Goal: Task Accomplishment & Management: Use online tool/utility

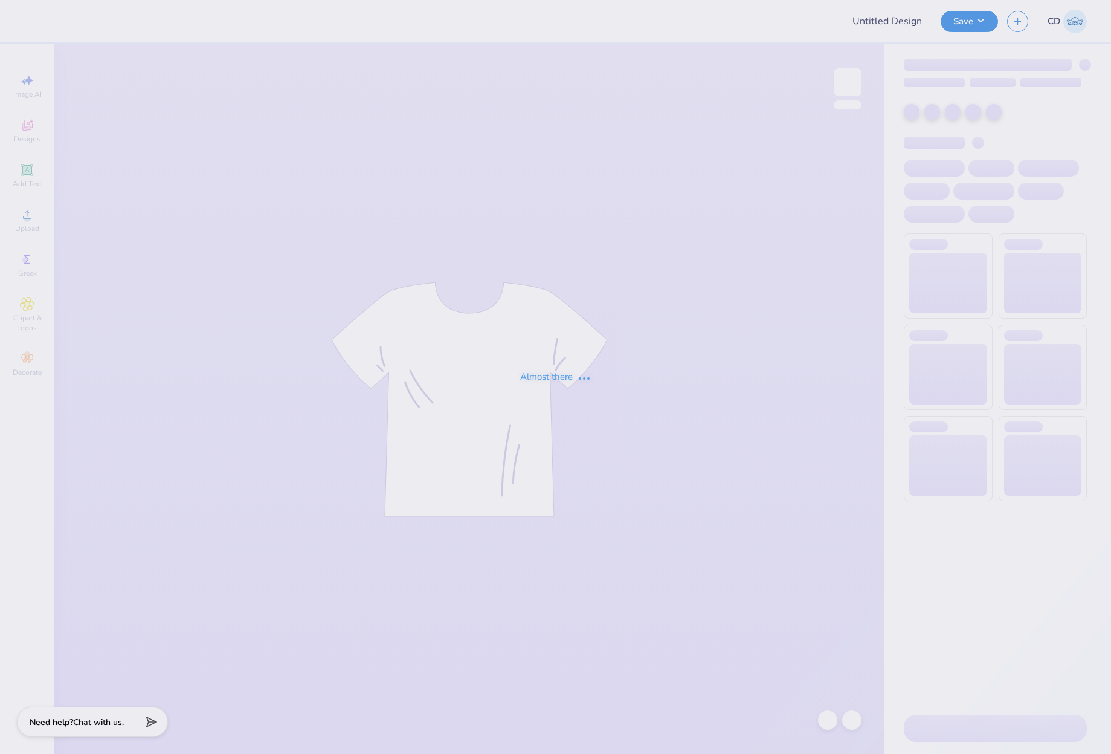
type input "parents"
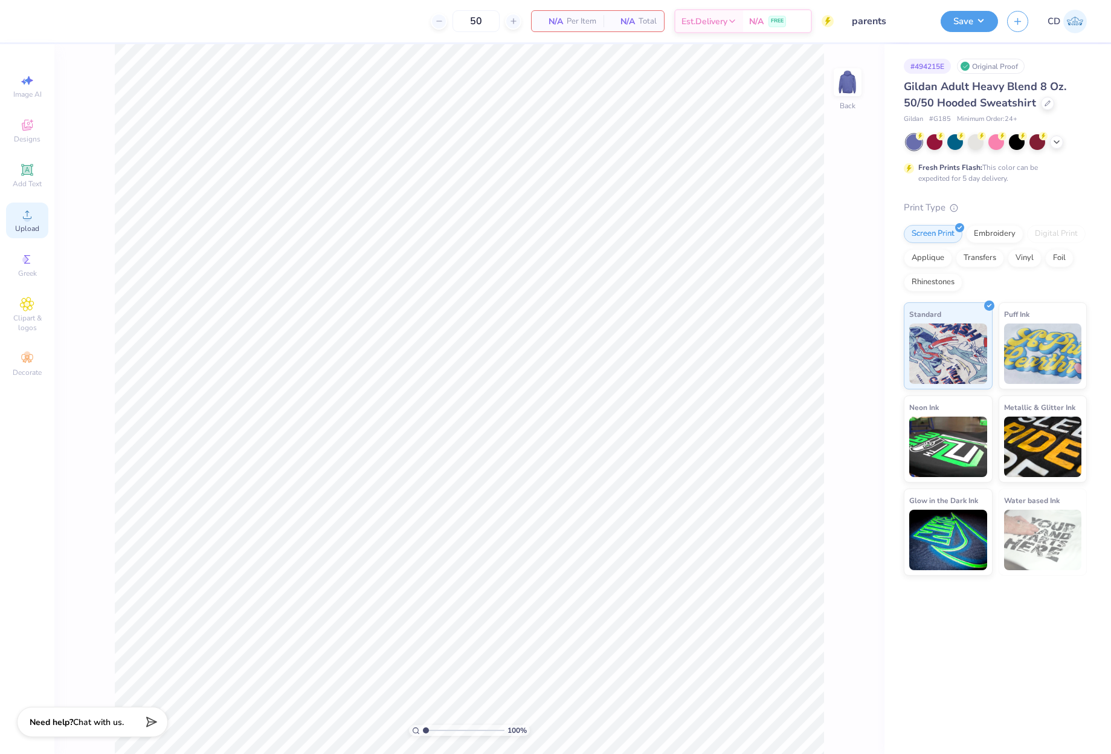
click at [16, 213] on div "Upload" at bounding box center [27, 220] width 42 height 36
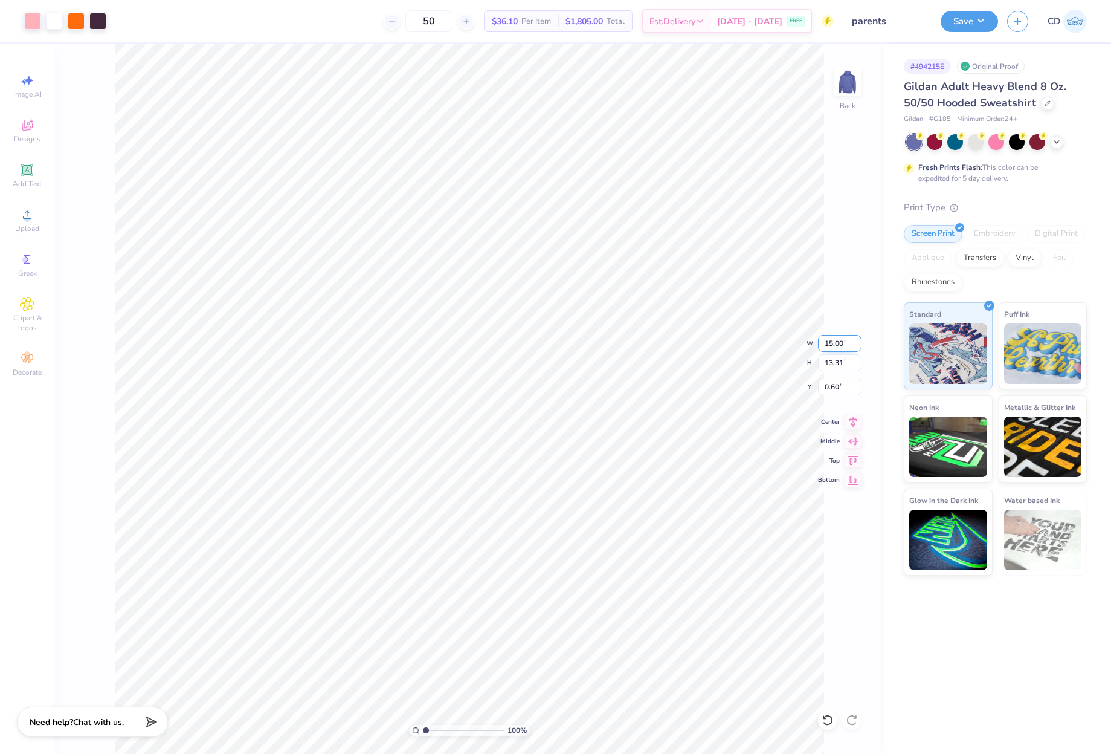
drag, startPoint x: 823, startPoint y: 345, endPoint x: 846, endPoint y: 344, distance: 23.6
click at [846, 344] on input "15.00" at bounding box center [840, 343] width 44 height 17
type input "12.00"
type input "10.65"
drag, startPoint x: 823, startPoint y: 390, endPoint x: 843, endPoint y: 390, distance: 20.5
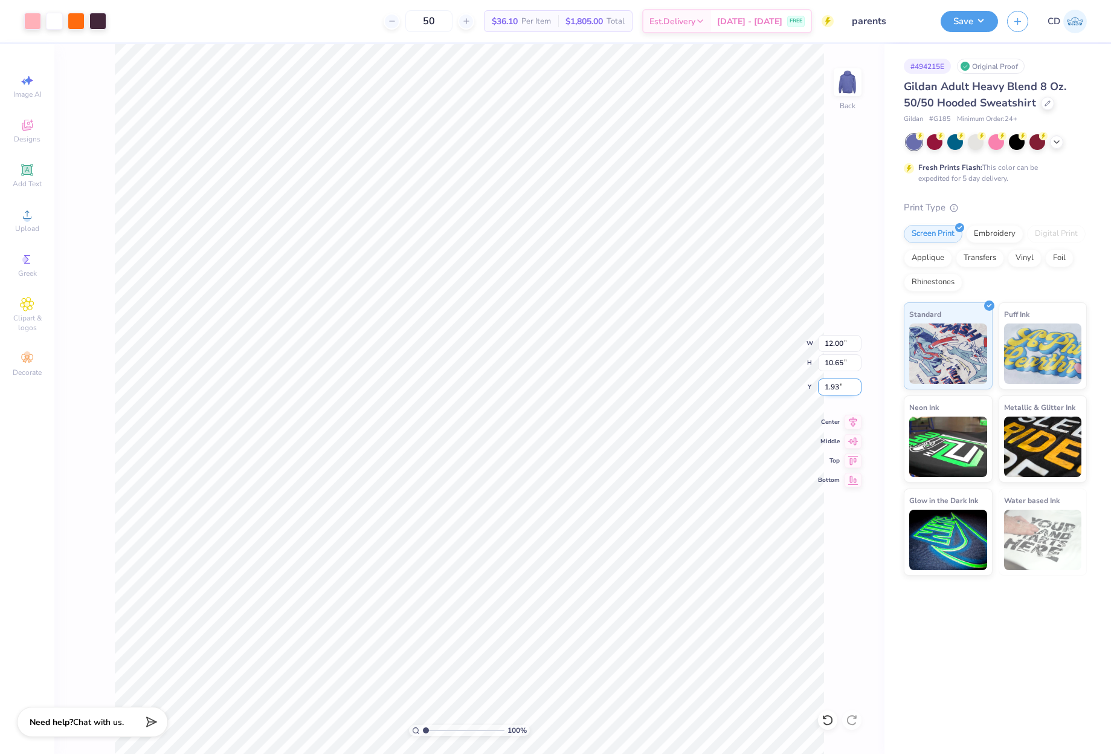
click at [843, 390] on input "1.93" at bounding box center [840, 386] width 44 height 17
type input "2.00"
click at [857, 421] on icon at bounding box center [853, 420] width 17 height 15
click at [540, 590] on li "Group" at bounding box center [555, 595] width 95 height 24
click at [32, 174] on icon at bounding box center [27, 170] width 15 height 15
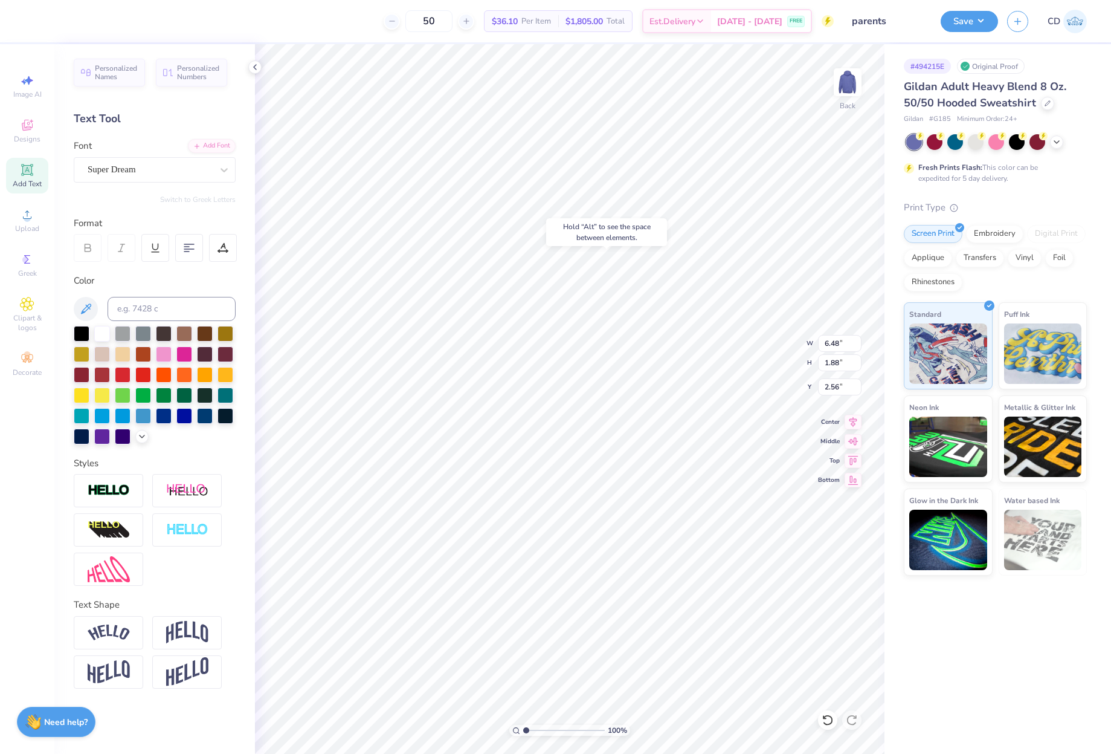
type input "2.56"
click at [208, 151] on div "Add Font" at bounding box center [212, 145] width 48 height 14
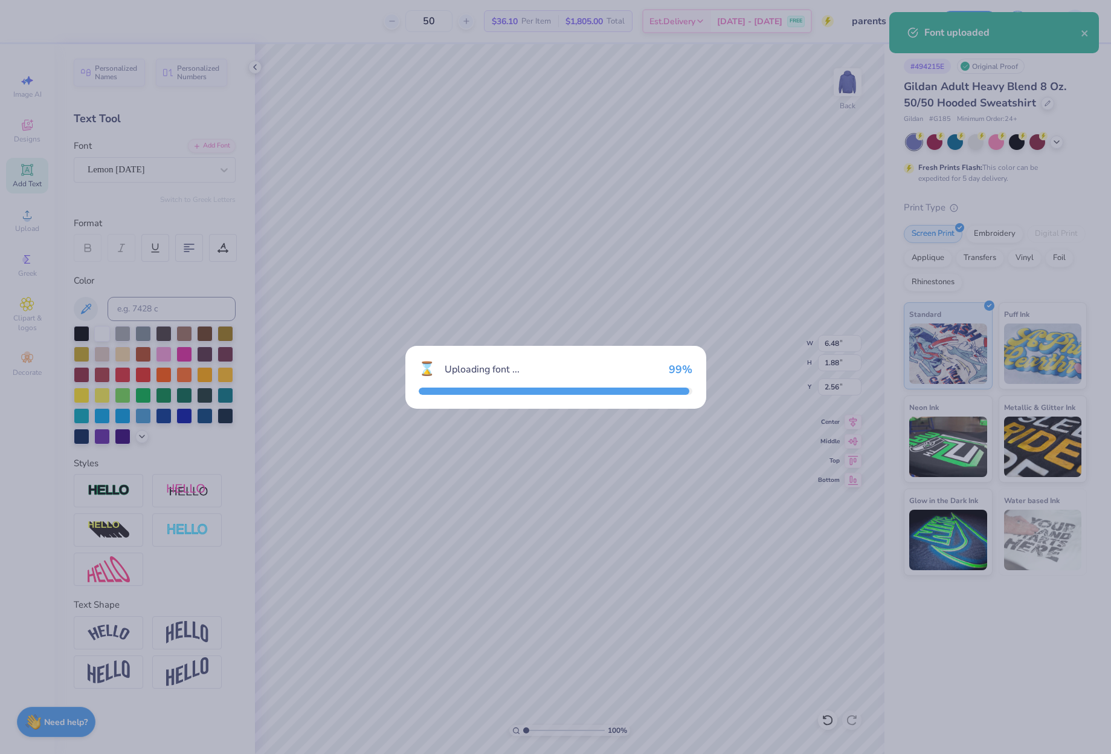
type input "5.86"
type input "2.19"
type input "2.40"
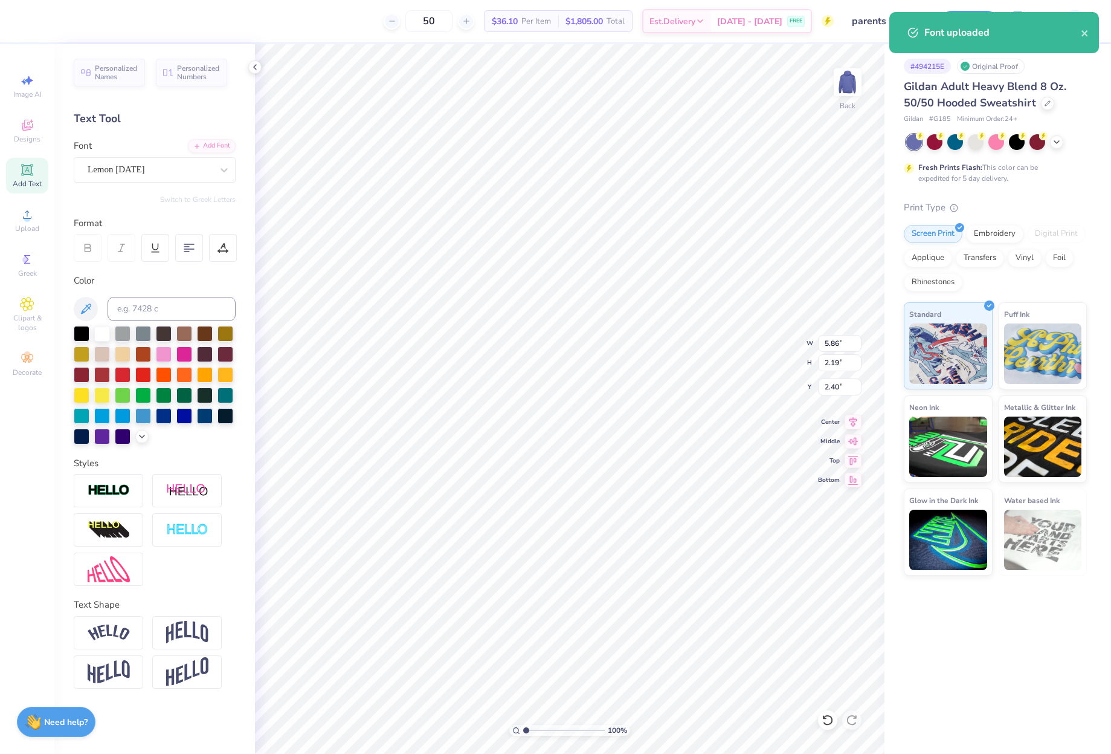
scroll to position [10, 2]
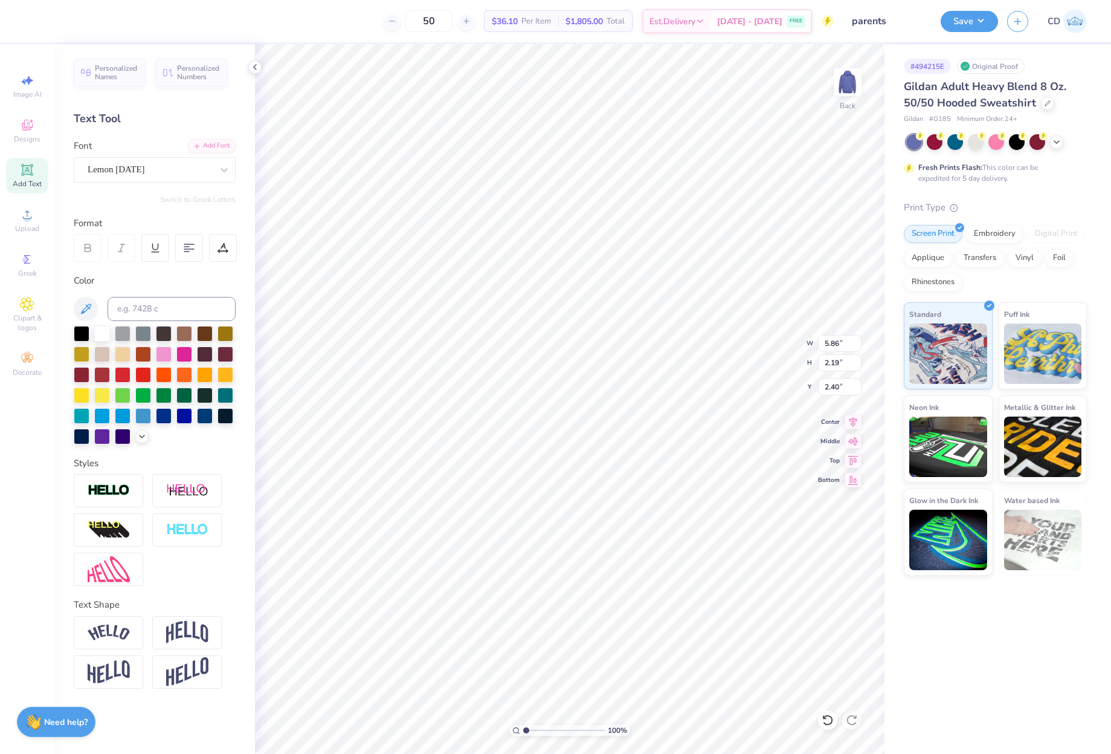
type textarea "Sigma Delta Tau"
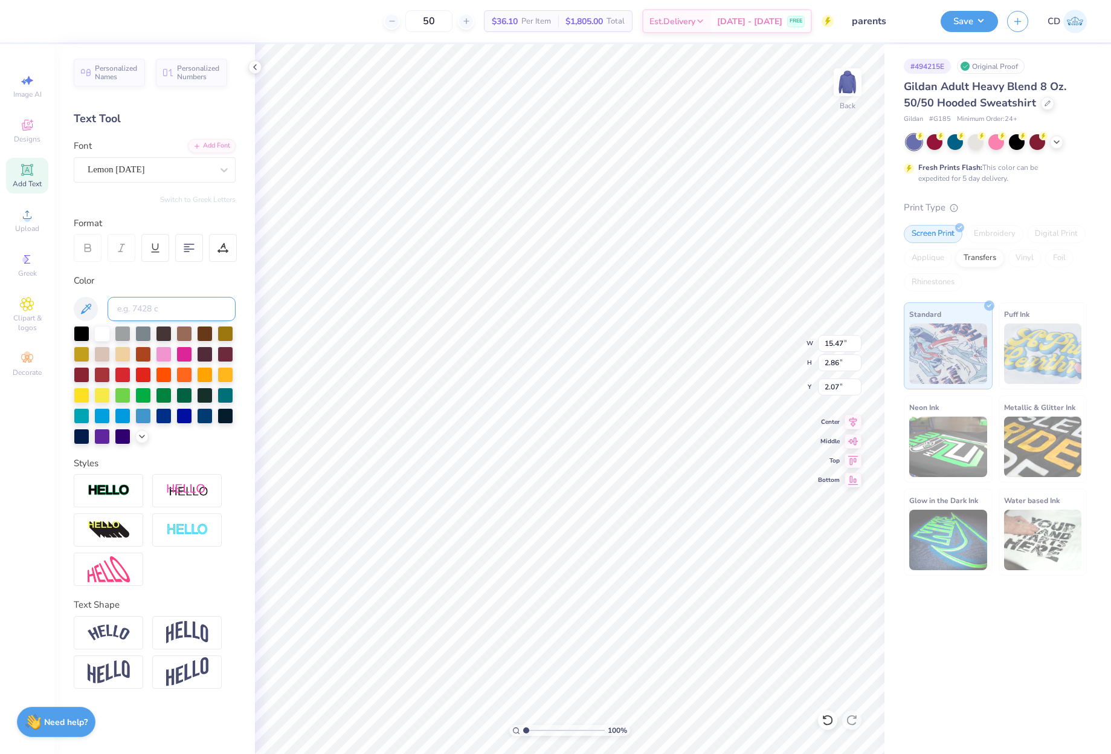
click at [126, 308] on input at bounding box center [172, 309] width 128 height 24
type input "7449"
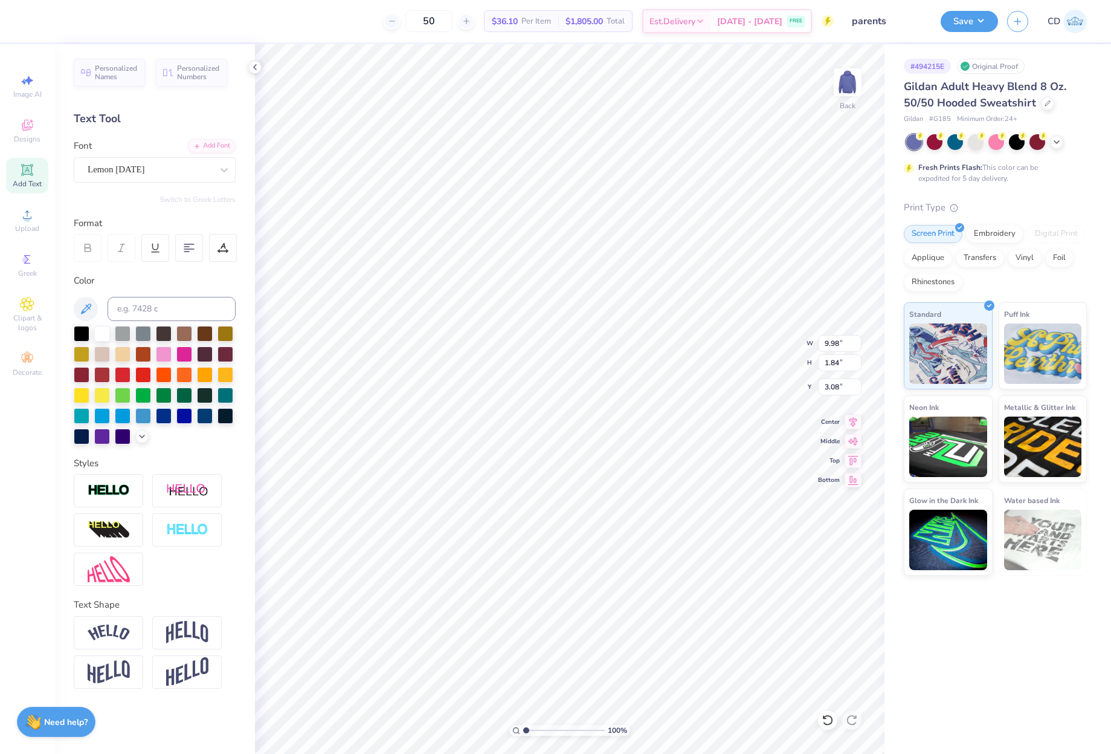
type input "9.98"
type input "1.84"
type input "2.08"
click at [129, 641] on div at bounding box center [109, 632] width 70 height 33
type input "11.72"
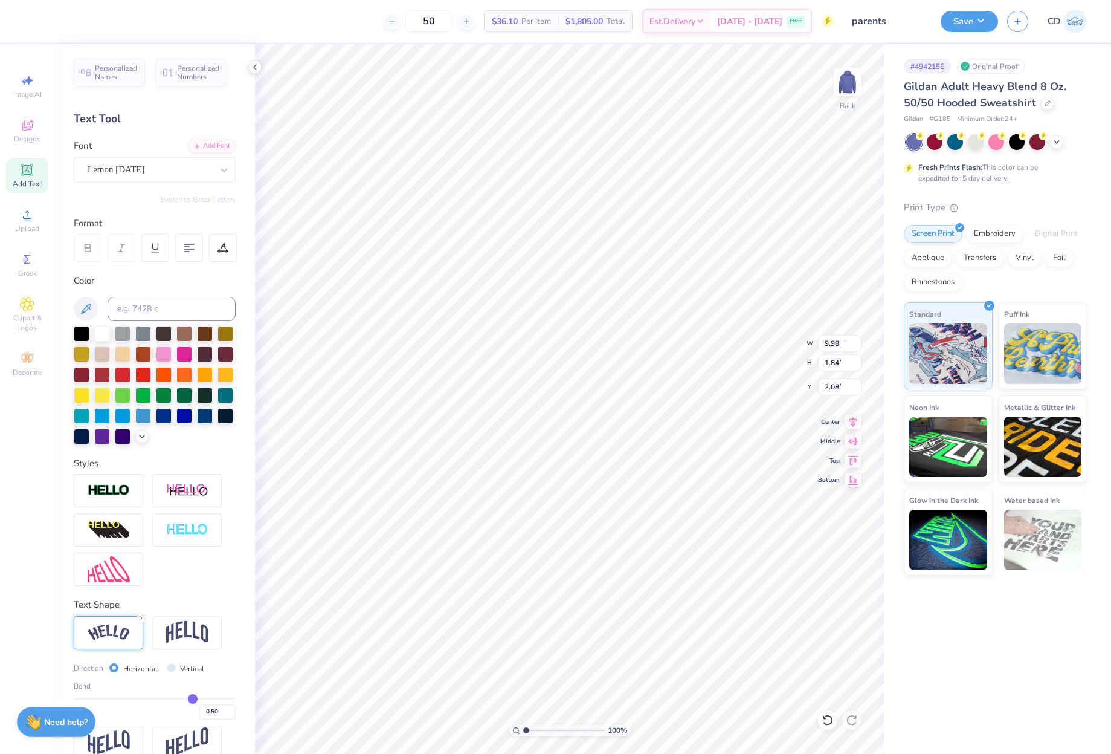
type input "2.68"
type input "1.66"
click at [205, 719] on input "0.50" at bounding box center [217, 711] width 36 height 15
type input "0.30"
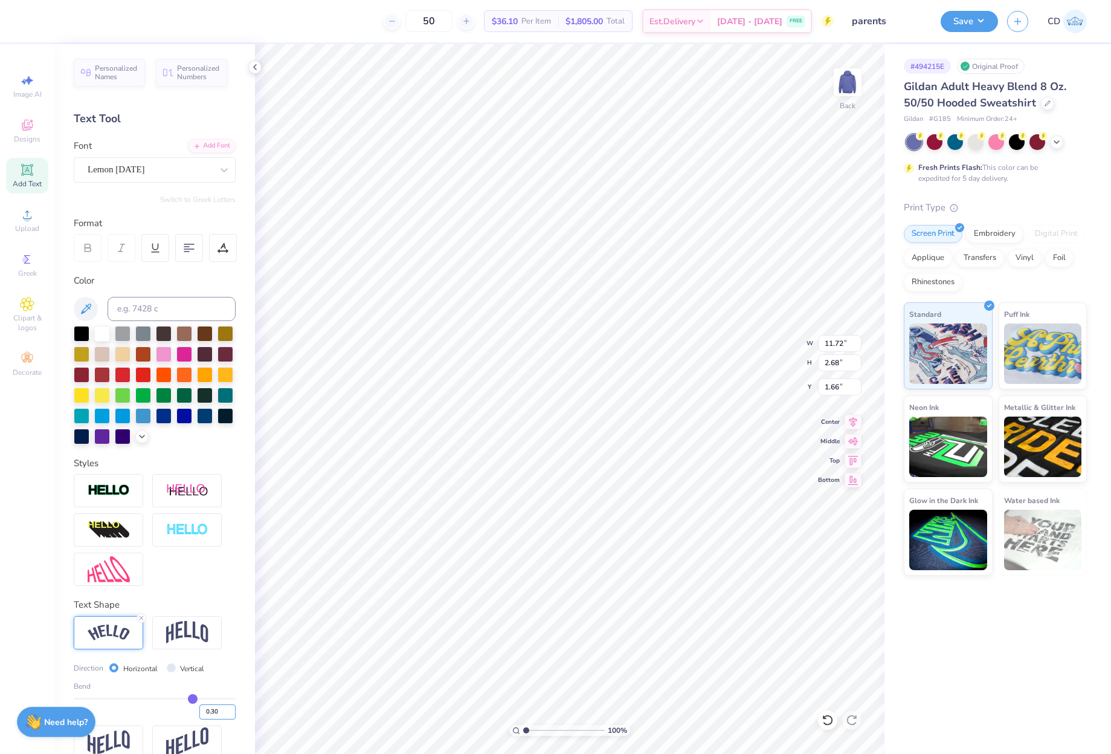
type input "0.3"
type input "11.07"
type input "2.13"
type input "1.94"
click at [202, 719] on input "0.30" at bounding box center [217, 711] width 36 height 15
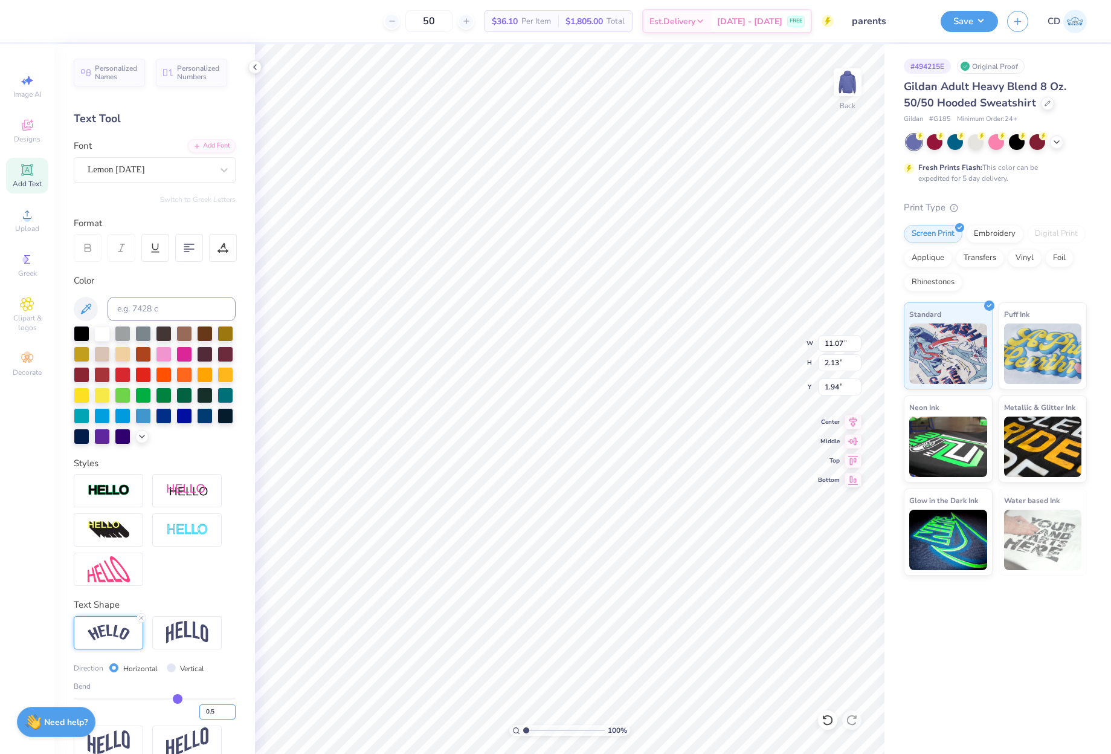
type input "0.5"
type input "0.50"
type input "11.72"
type input "2.68"
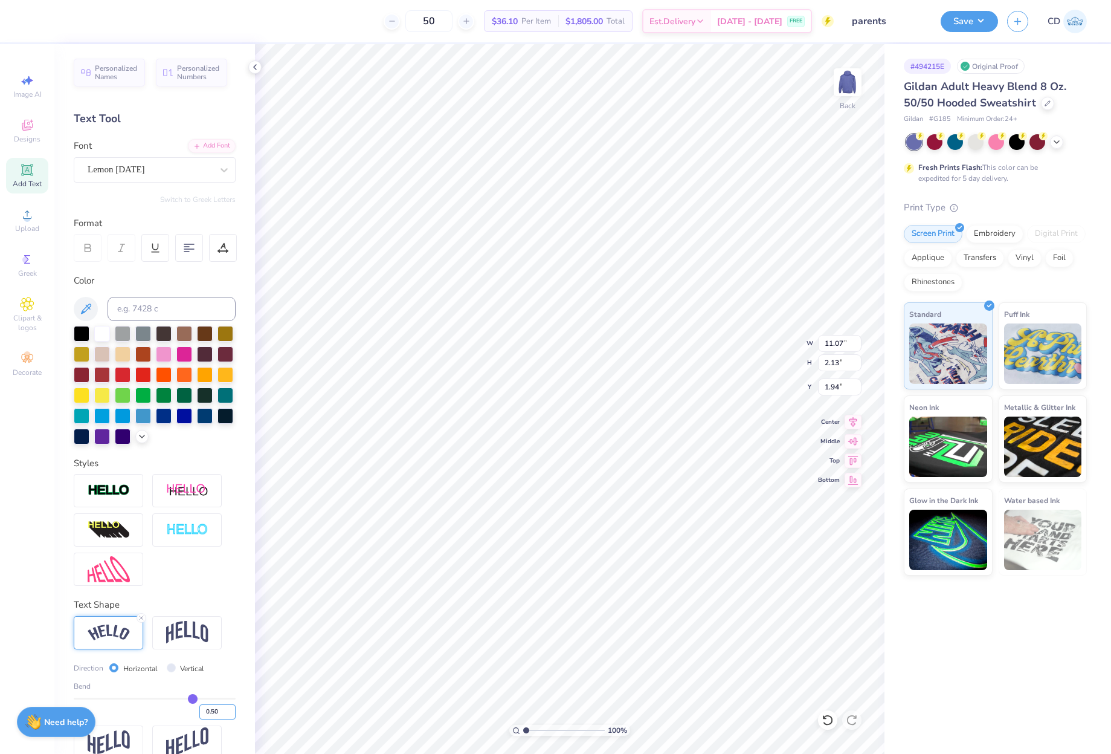
type input "1.66"
click at [204, 719] on input "0.50" at bounding box center [217, 711] width 36 height 15
type input "0.4"
type input "0.40"
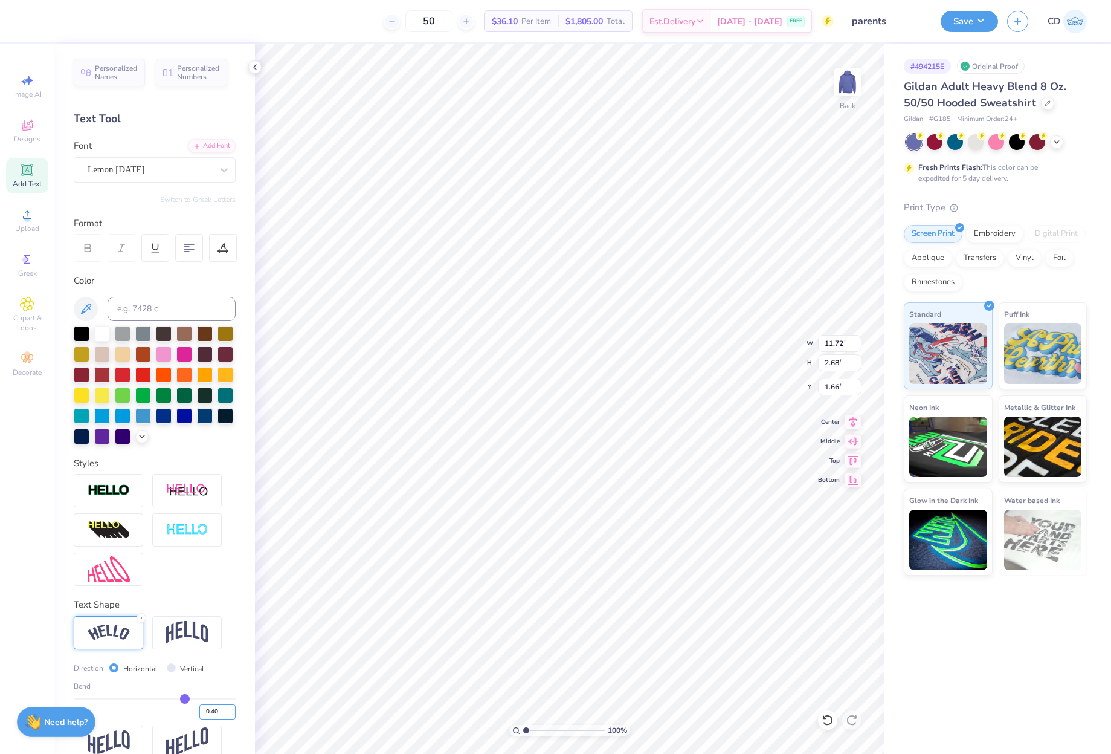
type input "11.41"
type input "2.35"
click at [636, 377] on li "Duplicate" at bounding box center [652, 375] width 95 height 24
type input "2.83"
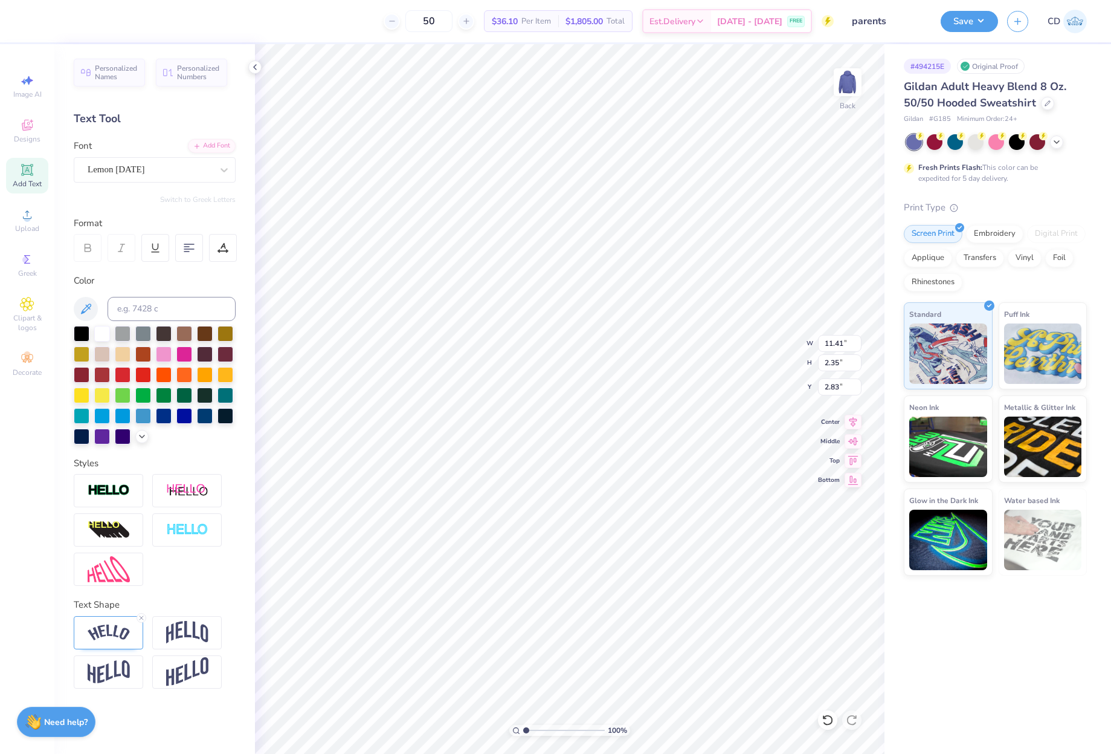
type textarea "Parents Weekend"
type input "8.09"
type input "1.49"
type input "3.61"
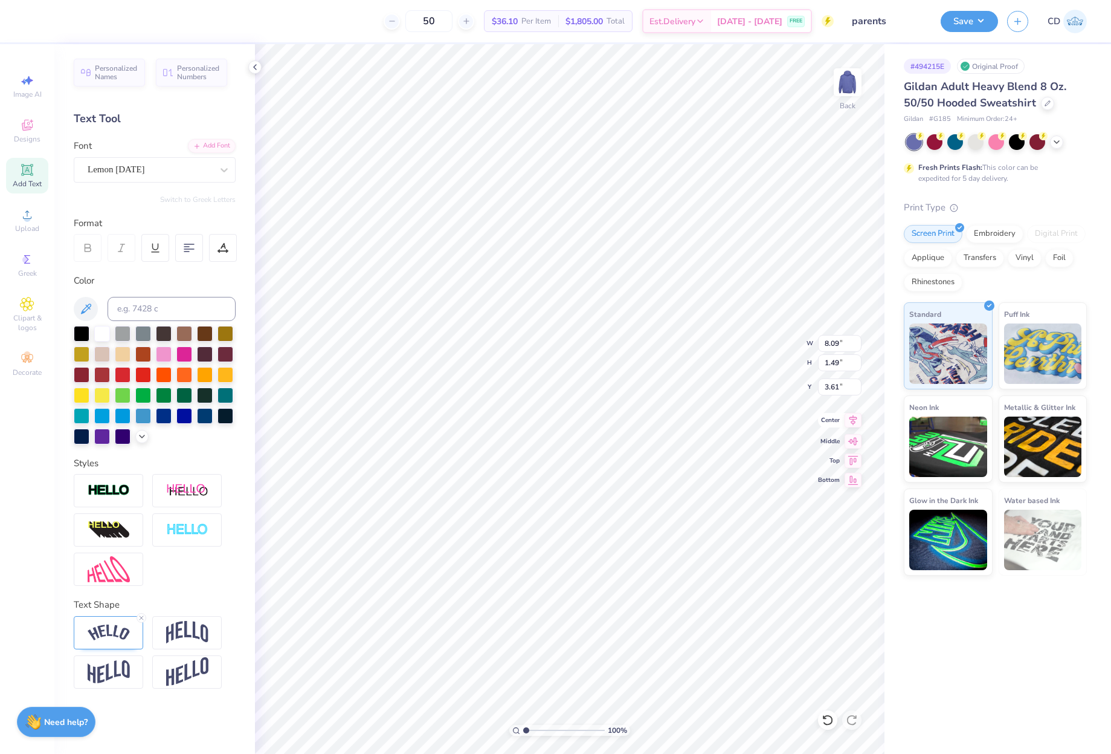
click at [854, 417] on icon at bounding box center [854, 420] width 8 height 10
type input "11.41"
type input "2.35"
type input "1.83"
click at [853, 418] on icon at bounding box center [853, 420] width 17 height 15
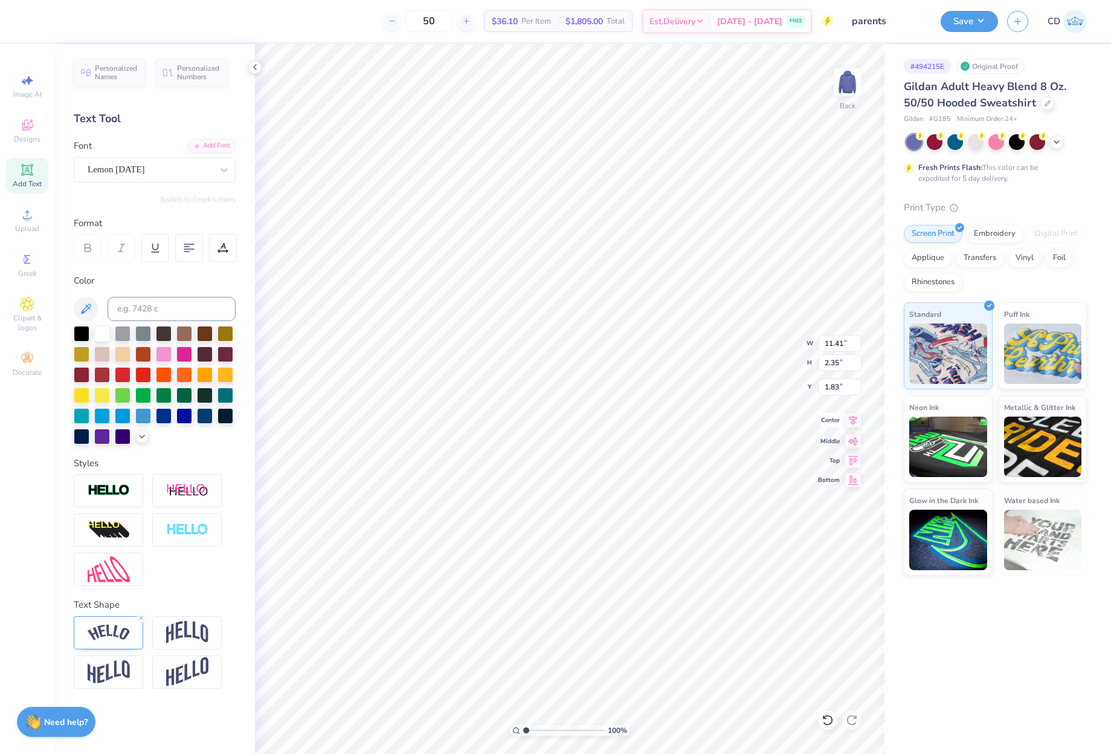
type input "12.00"
type input "7.74"
type input "4.91"
click at [854, 421] on icon at bounding box center [853, 420] width 17 height 15
drag, startPoint x: 844, startPoint y: 364, endPoint x: 835, endPoint y: 365, distance: 8.5
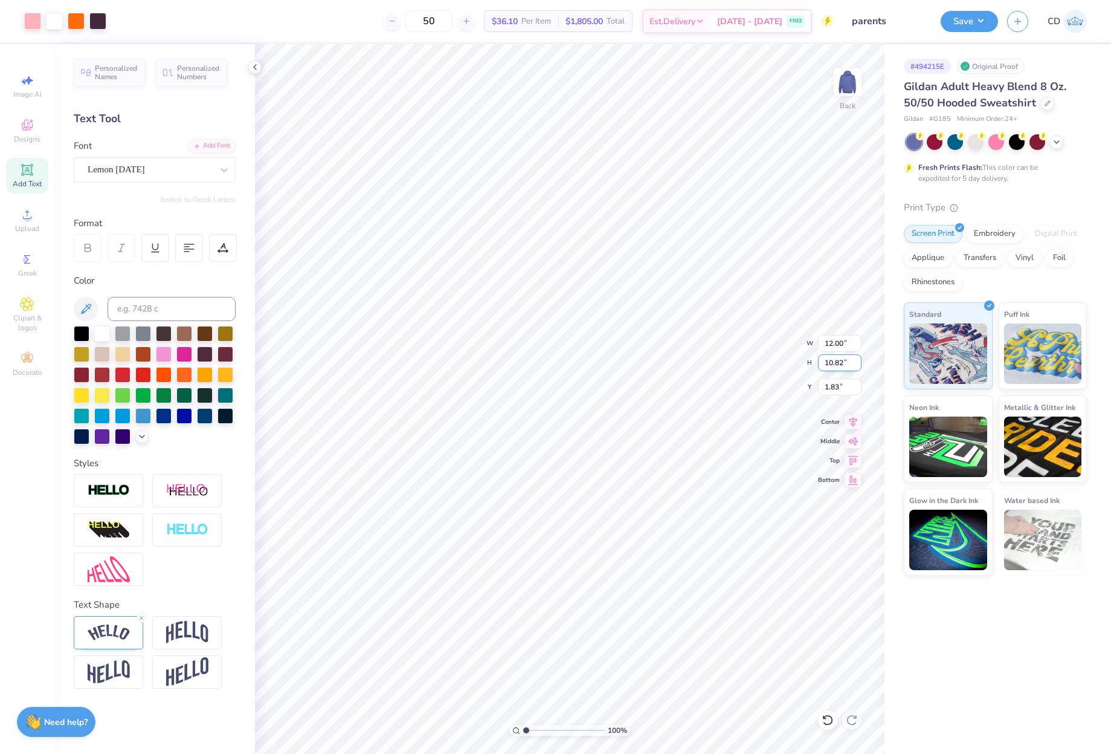
click at [835, 365] on input "10.82" at bounding box center [840, 362] width 44 height 17
type input "10.5"
type input "11.64"
type input "10.50"
type input "1.99"
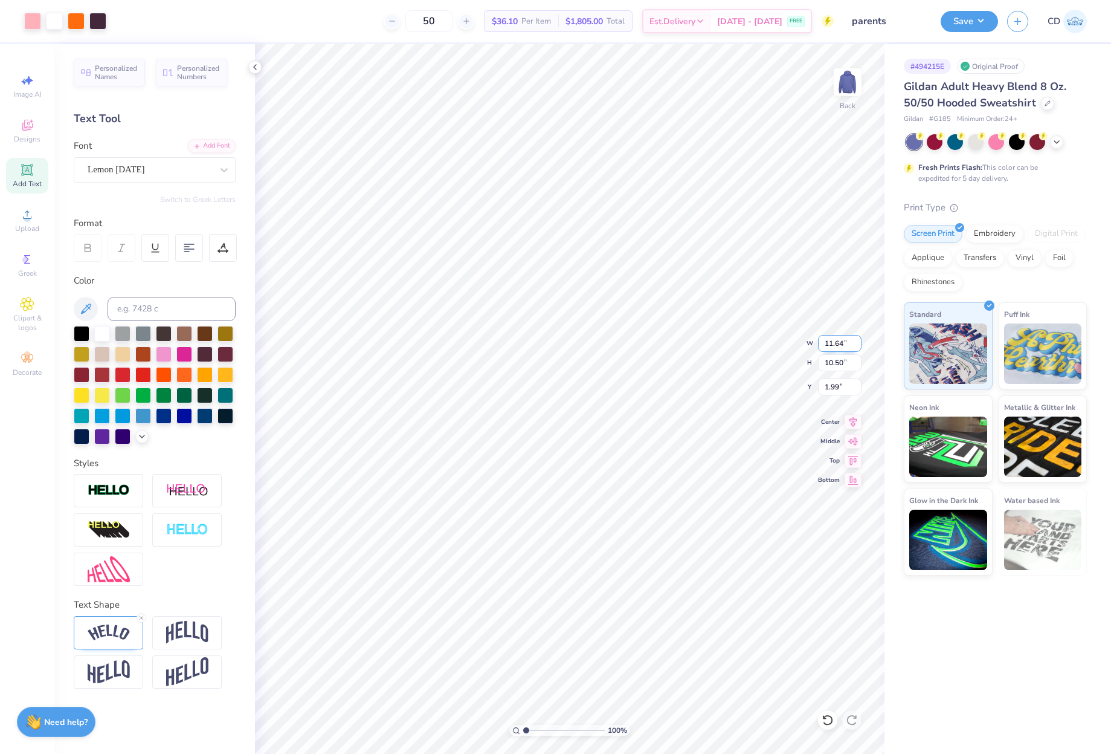
drag, startPoint x: 843, startPoint y: 346, endPoint x: 836, endPoint y: 345, distance: 7.3
click at [836, 345] on input "11.64" at bounding box center [840, 343] width 44 height 17
type input "11.50"
type input "10.37"
drag, startPoint x: 826, startPoint y: 387, endPoint x: 841, endPoint y: 388, distance: 14.5
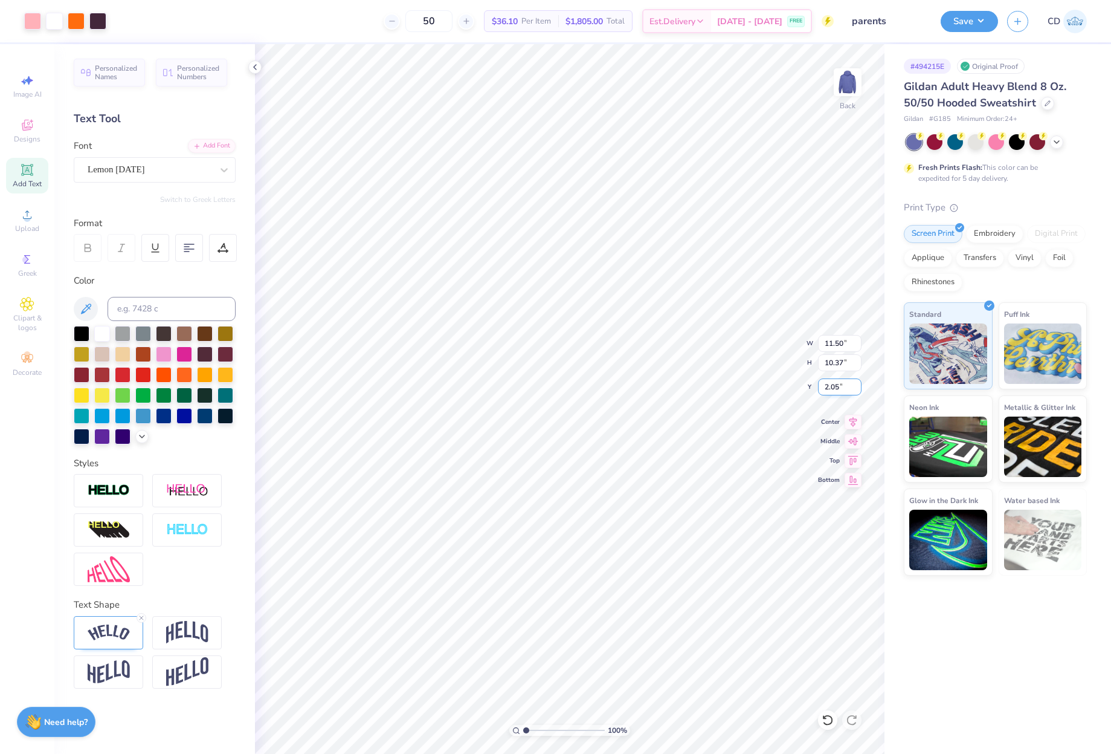
click at [841, 388] on input "2.05" at bounding box center [840, 386] width 44 height 17
type input "2.00"
type input "10.94"
type input "3.14"
type input "2.00"
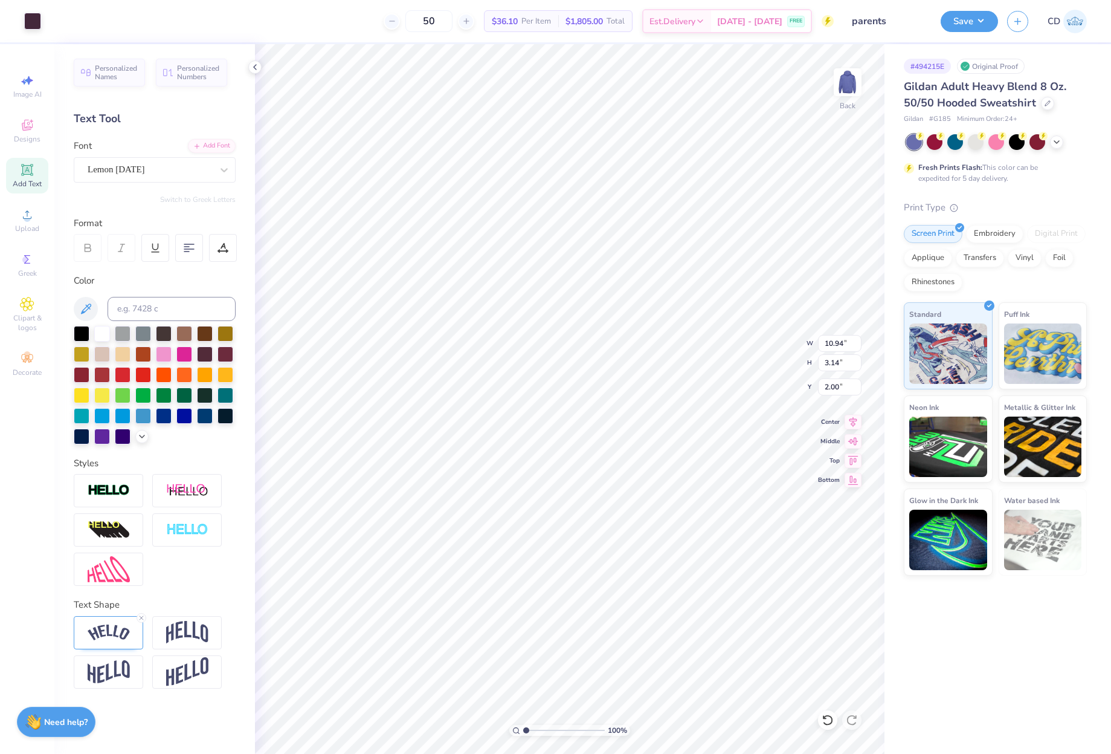
type input "3.14"
type input "9.62"
type input "2.76"
click at [853, 423] on icon at bounding box center [853, 420] width 17 height 15
type input "2.19"
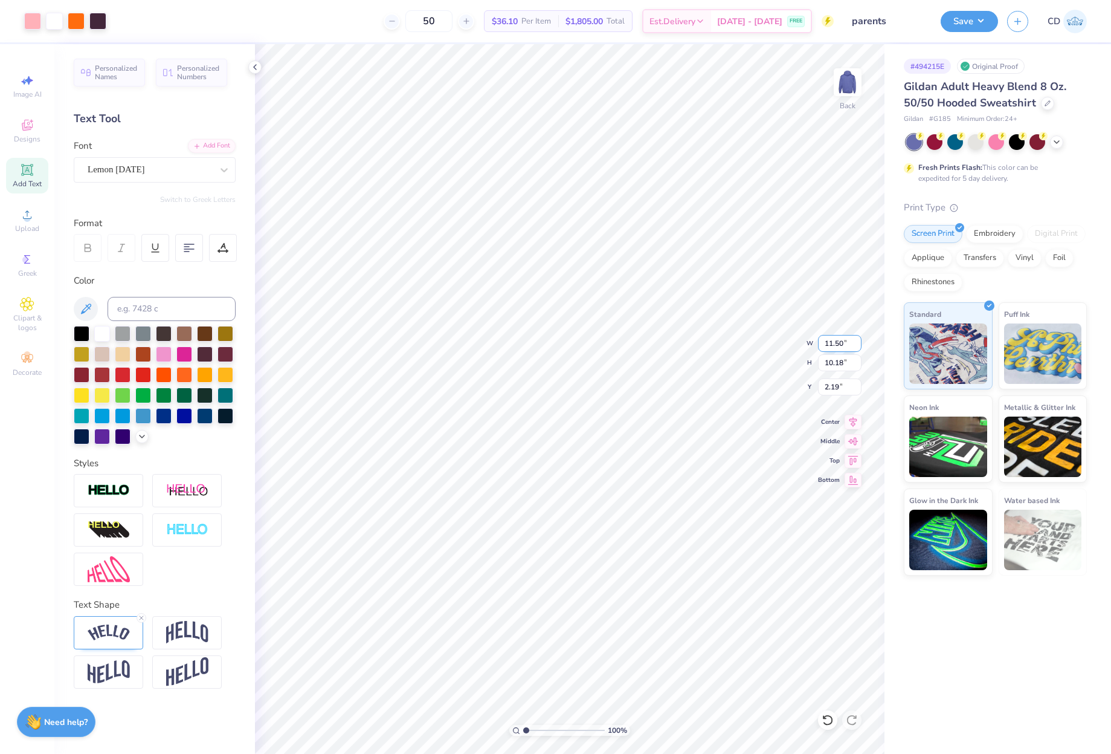
drag, startPoint x: 824, startPoint y: 341, endPoint x: 847, endPoint y: 343, distance: 23.1
click at [847, 343] on input "11.50" at bounding box center [840, 343] width 44 height 17
type input "12.00"
type input "10.62"
type input "1.97"
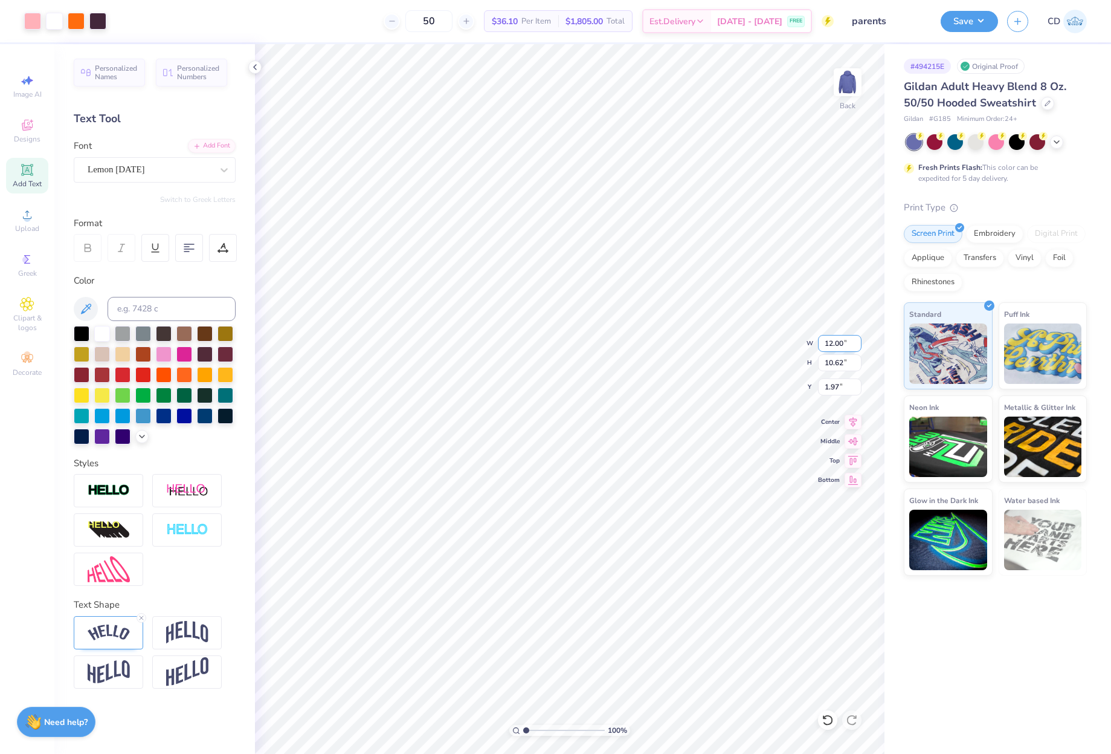
drag, startPoint x: 824, startPoint y: 342, endPoint x: 842, endPoint y: 343, distance: 17.5
click at [842, 343] on input "12.00" at bounding box center [840, 343] width 44 height 17
click at [845, 343] on input "12.00" at bounding box center [840, 343] width 44 height 17
drag, startPoint x: 844, startPoint y: 343, endPoint x: 826, endPoint y: 344, distance: 18.1
click at [826, 344] on input "12.00" at bounding box center [840, 343] width 44 height 17
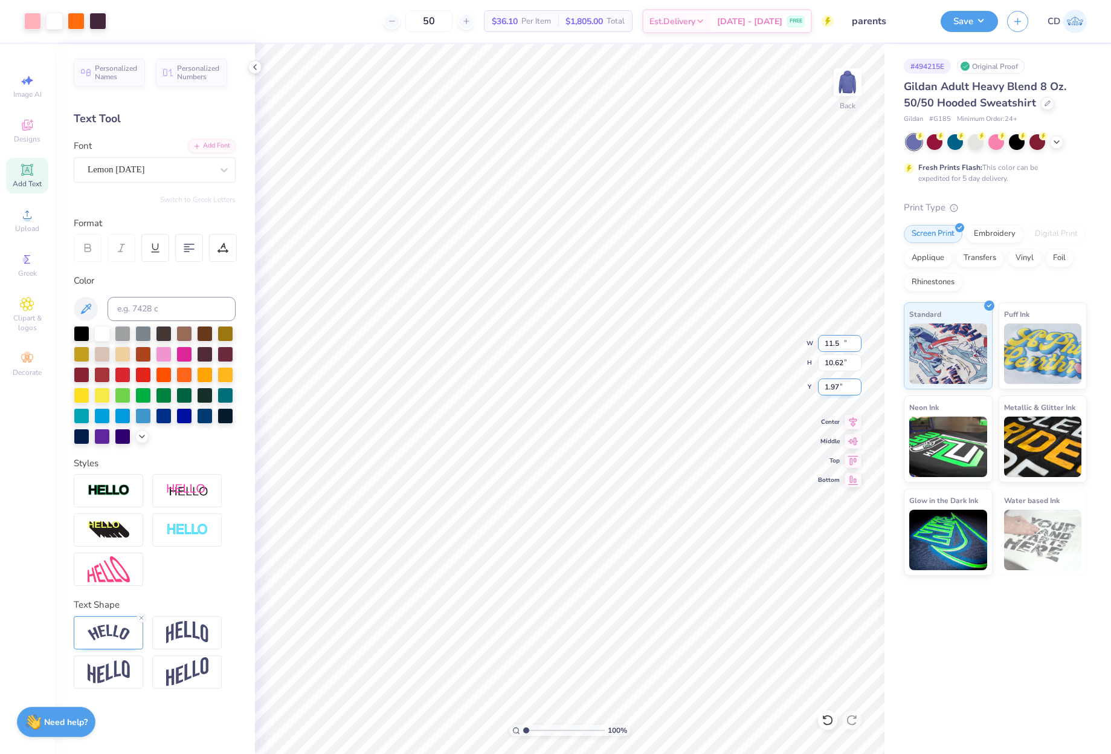
type input "11.50"
type input "10.18"
drag, startPoint x: 824, startPoint y: 390, endPoint x: 842, endPoint y: 393, distance: 18.4
click at [842, 393] on input "2.19" at bounding box center [840, 386] width 44 height 17
type input "2.00"
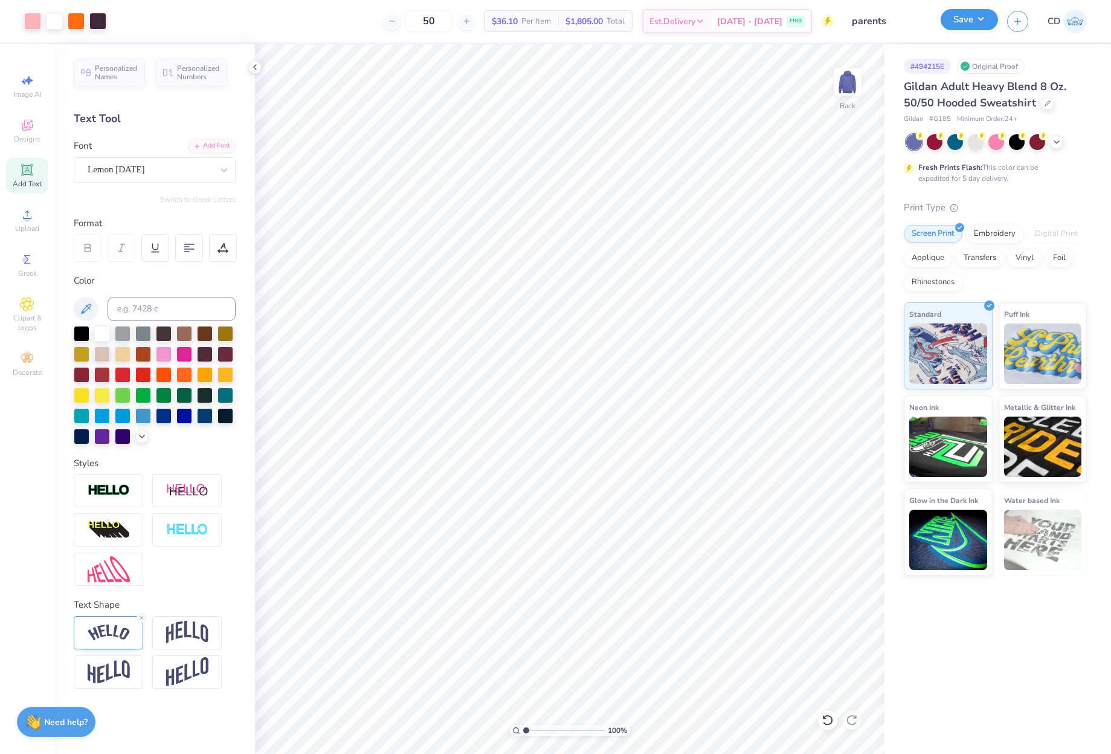
click at [959, 22] on button "Save" at bounding box center [969, 19] width 57 height 21
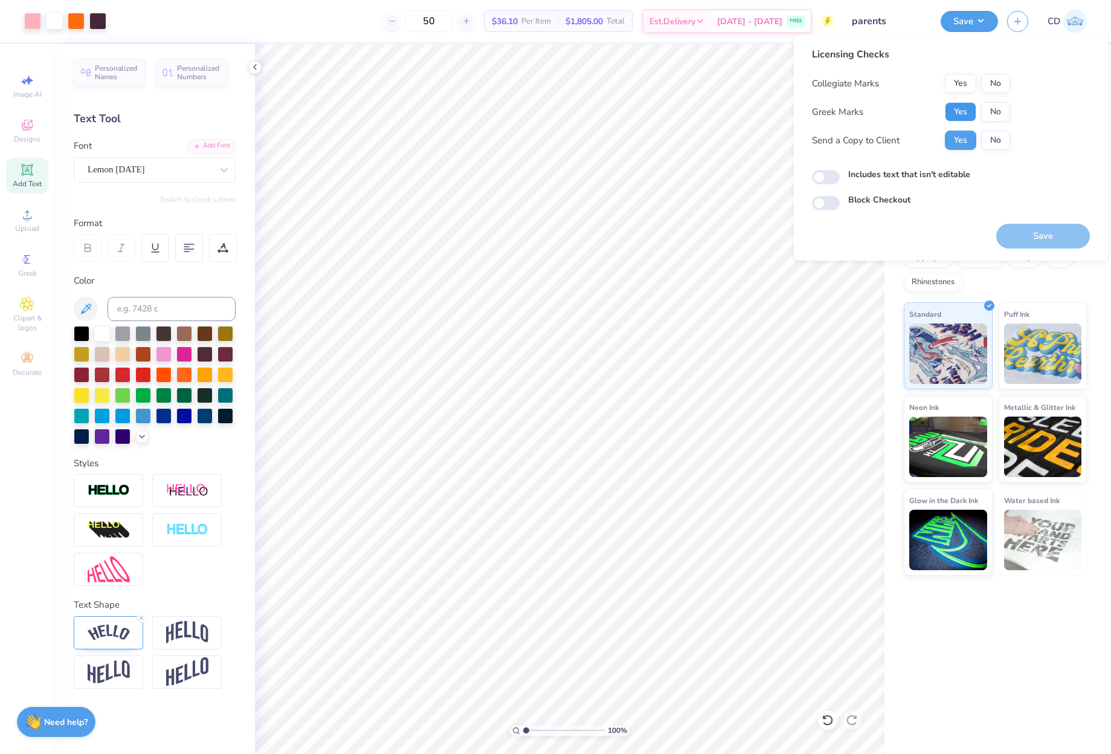
click at [968, 113] on button "Yes" at bounding box center [960, 111] width 31 height 19
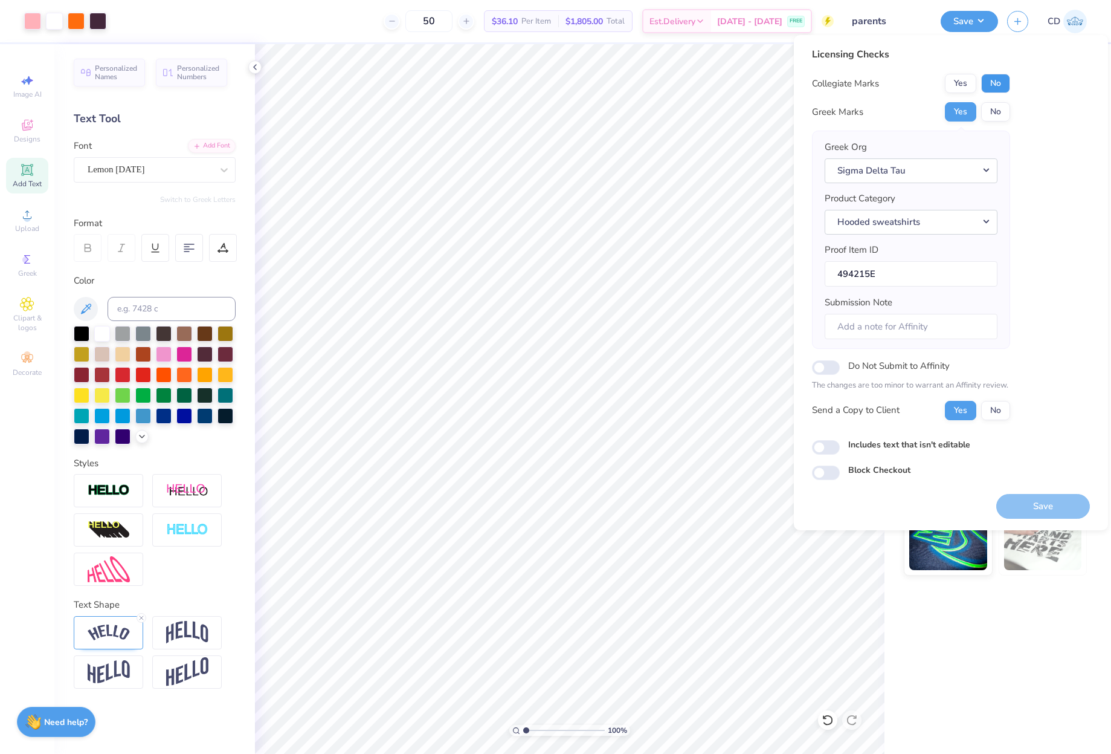
click at [999, 85] on button "No" at bounding box center [995, 83] width 29 height 19
click at [1055, 502] on button "Save" at bounding box center [1044, 506] width 94 height 25
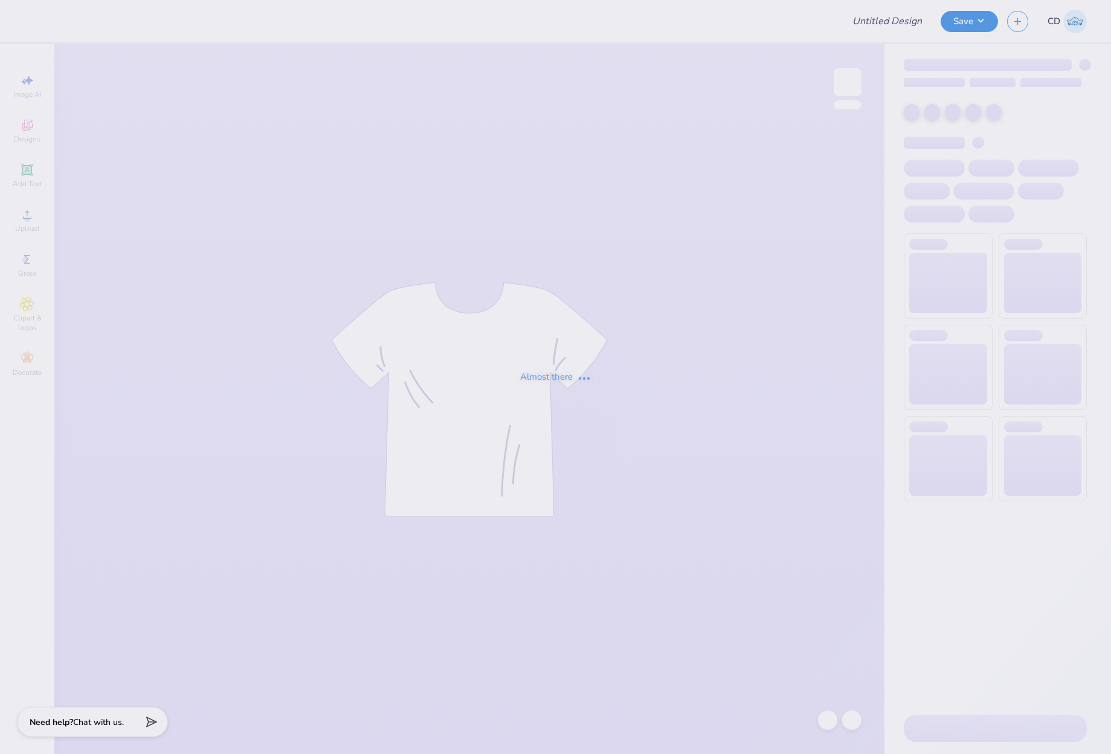
type input "ZTA 5K"
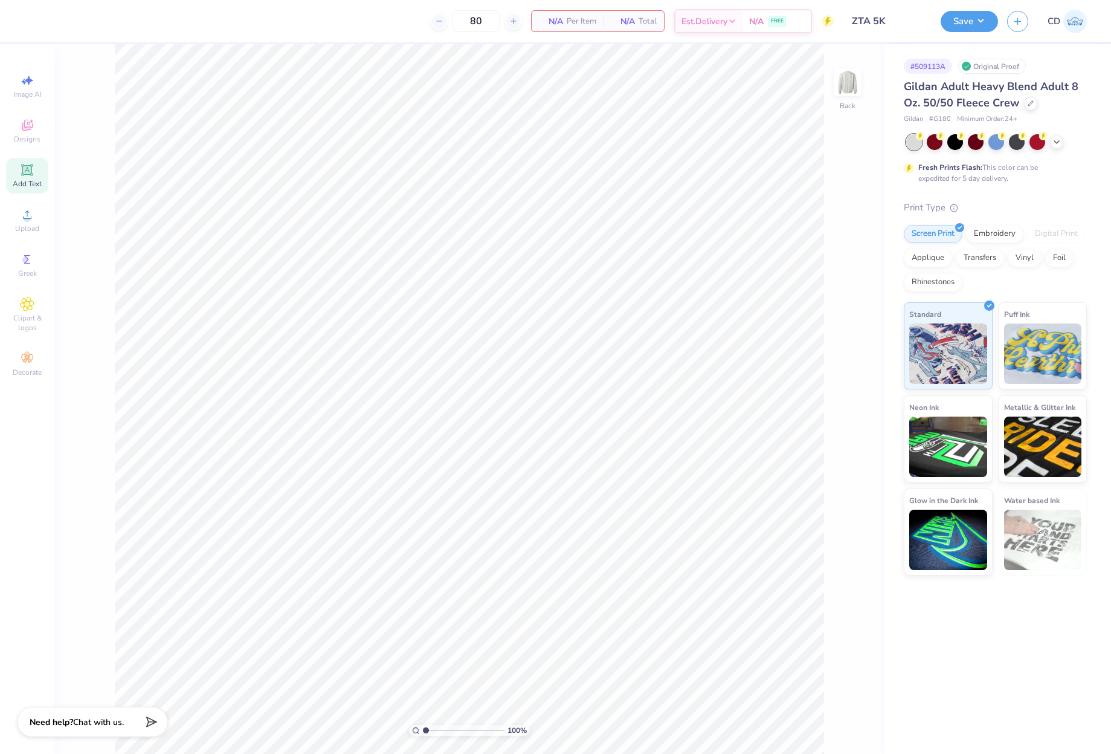
click at [28, 178] on div "Add Text" at bounding box center [27, 176] width 42 height 36
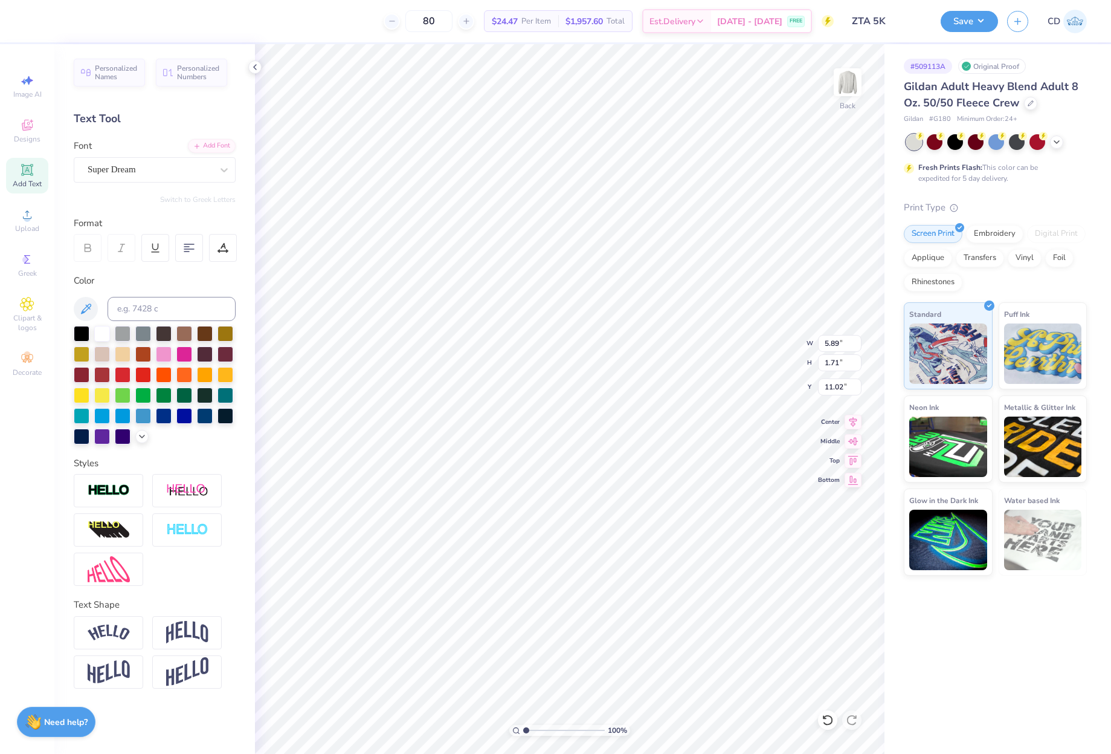
scroll to position [10, 4]
type textarea "Zeta Tau Alpha"
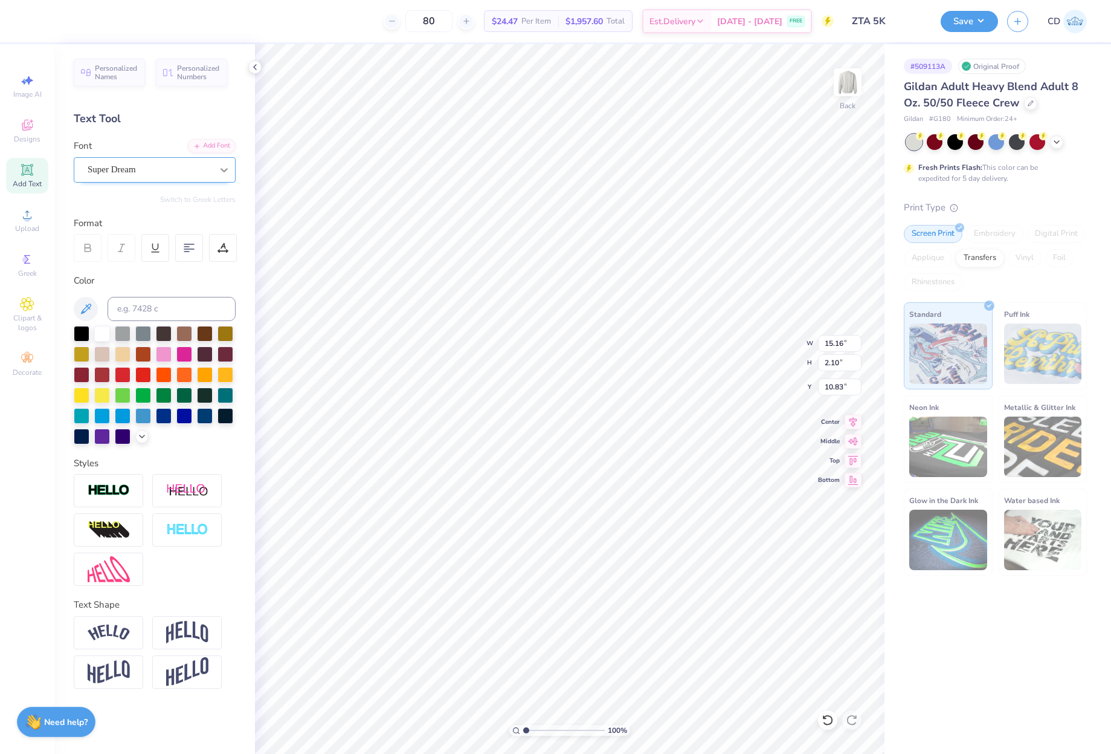
click at [215, 167] on div at bounding box center [224, 170] width 22 height 22
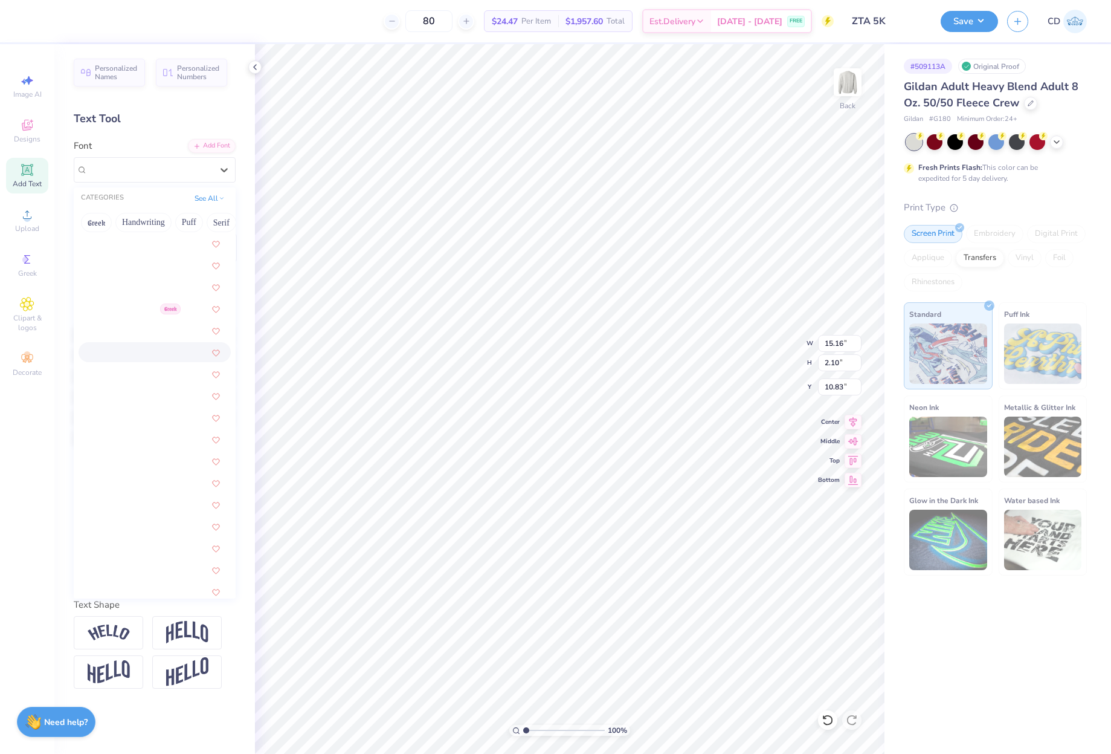
scroll to position [2115, 0]
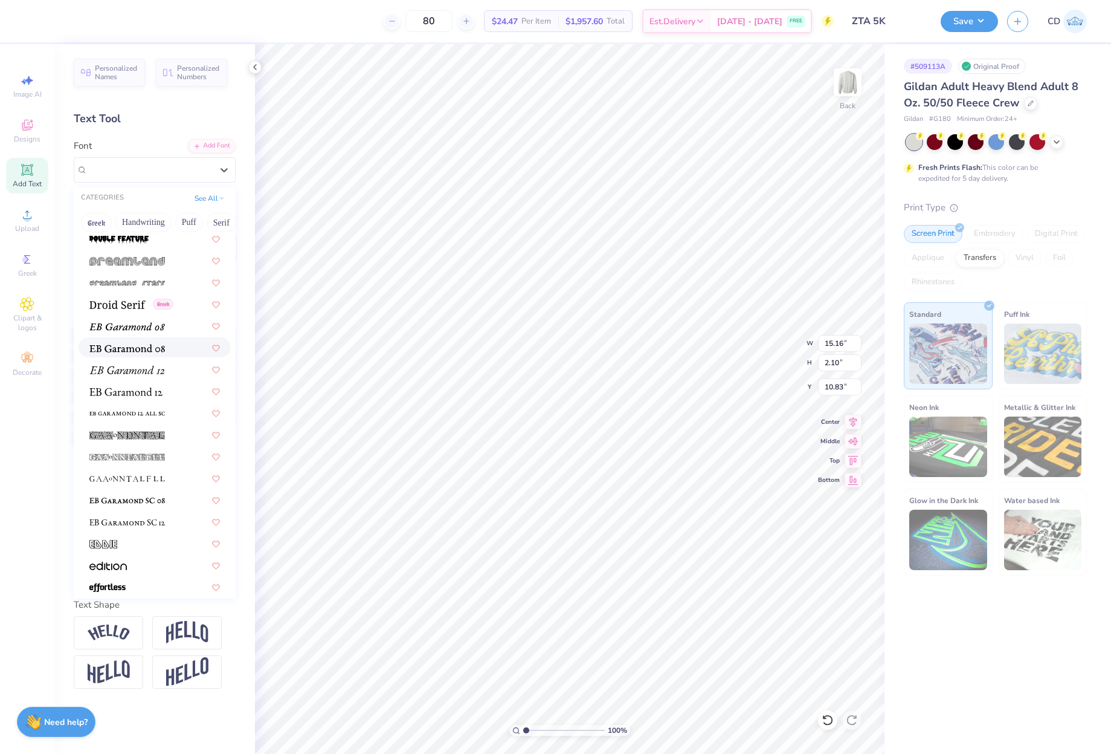
click at [134, 354] on div at bounding box center [155, 347] width 152 height 20
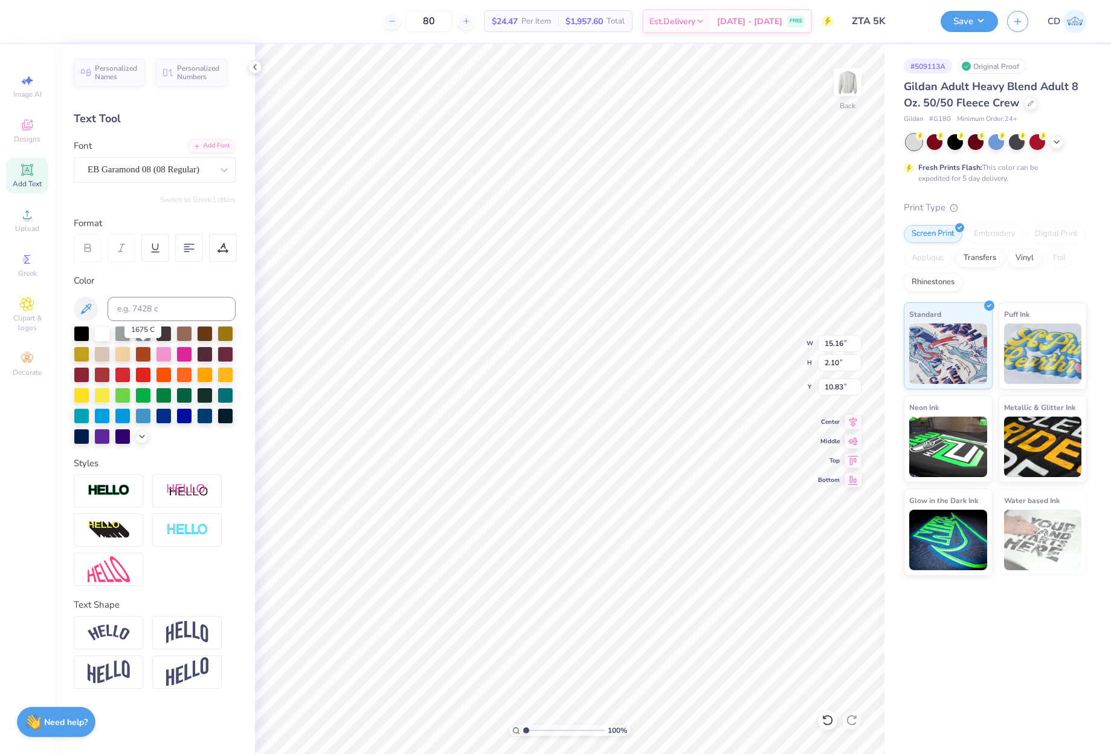
type input "13.24"
type input "2.16"
type input "10.79"
click at [179, 174] on div "EB Garamond 08 (08 Regular)" at bounding box center [149, 169] width 127 height 19
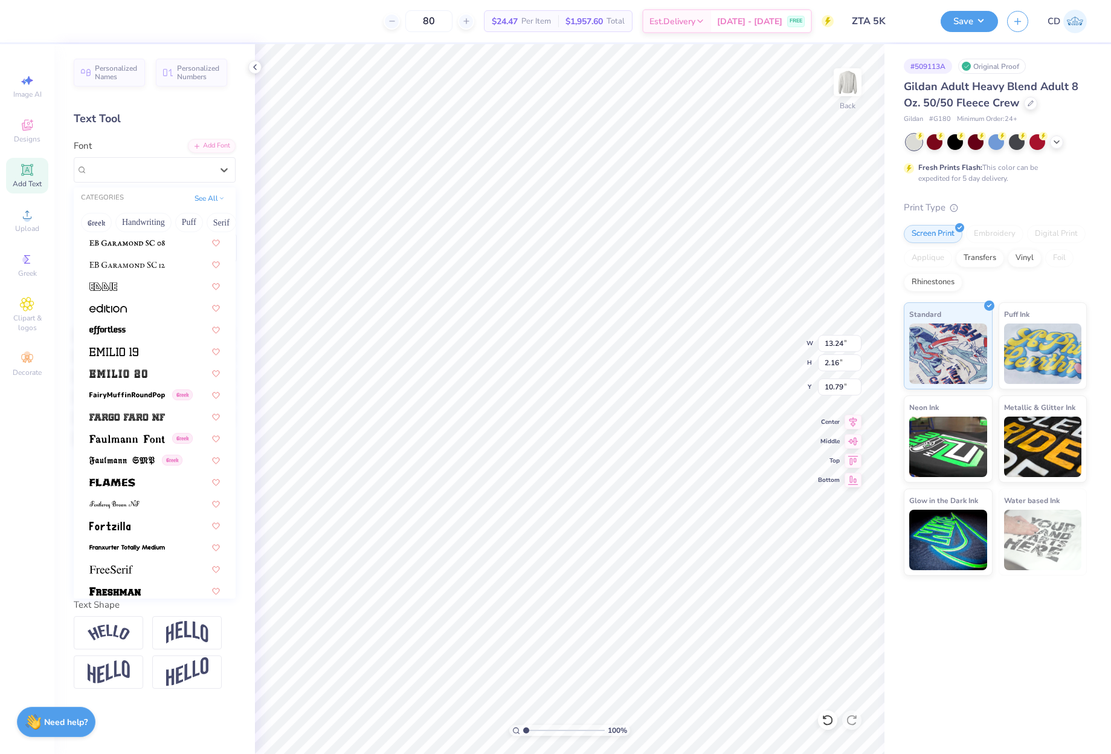
scroll to position [2408, 0]
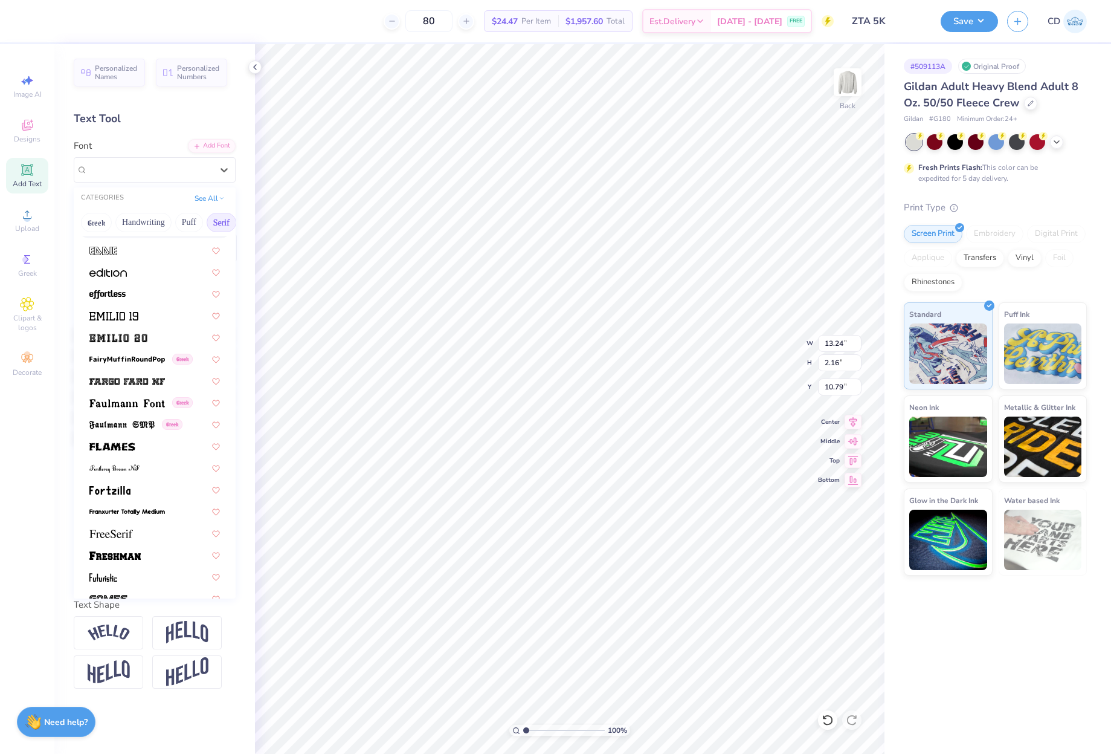
click at [218, 219] on button "Serif" at bounding box center [222, 222] width 30 height 19
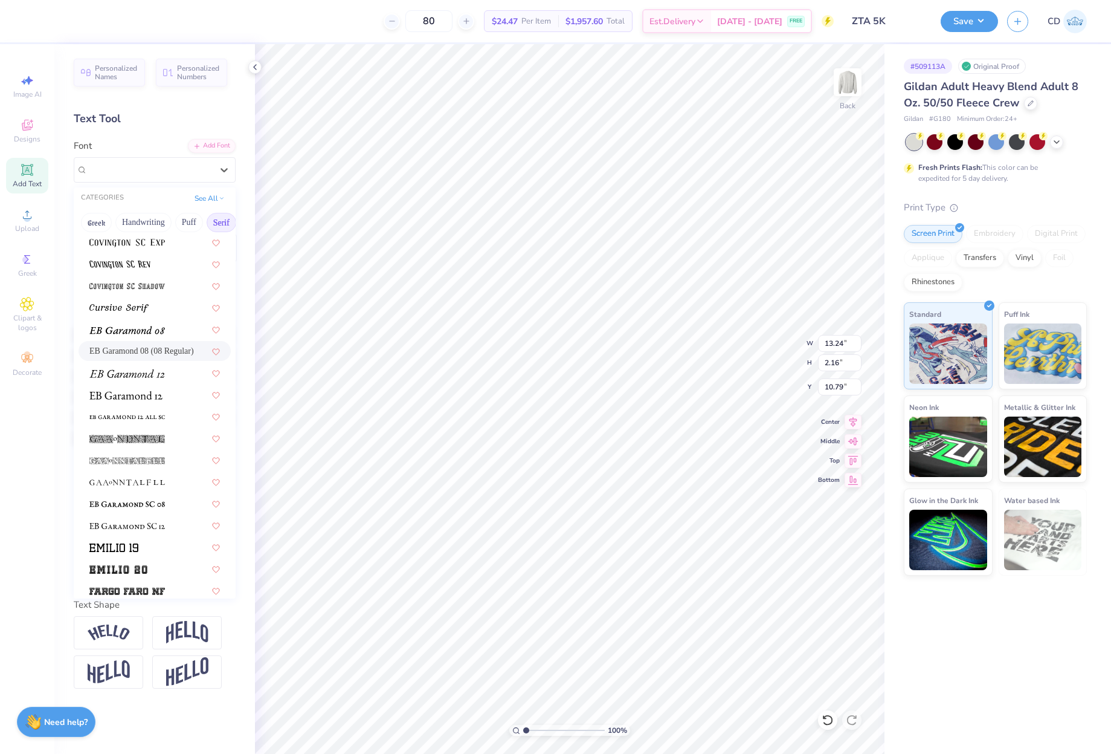
scroll to position [665, 0]
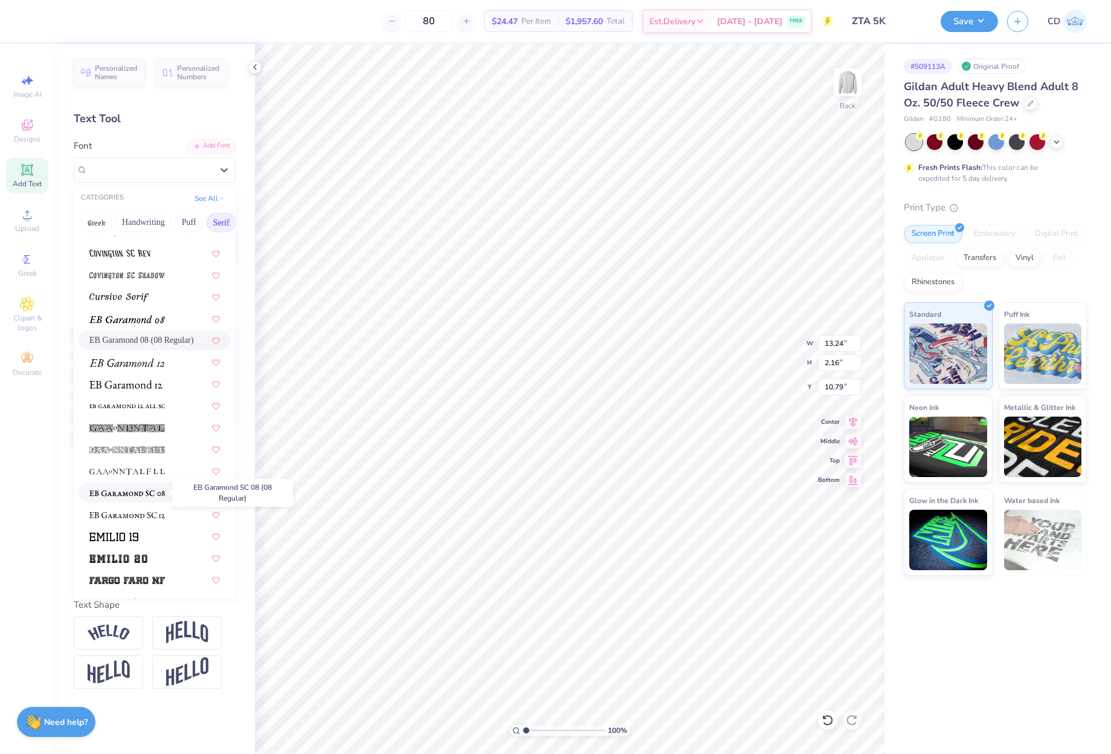
click at [155, 492] on img at bounding box center [127, 493] width 76 height 8
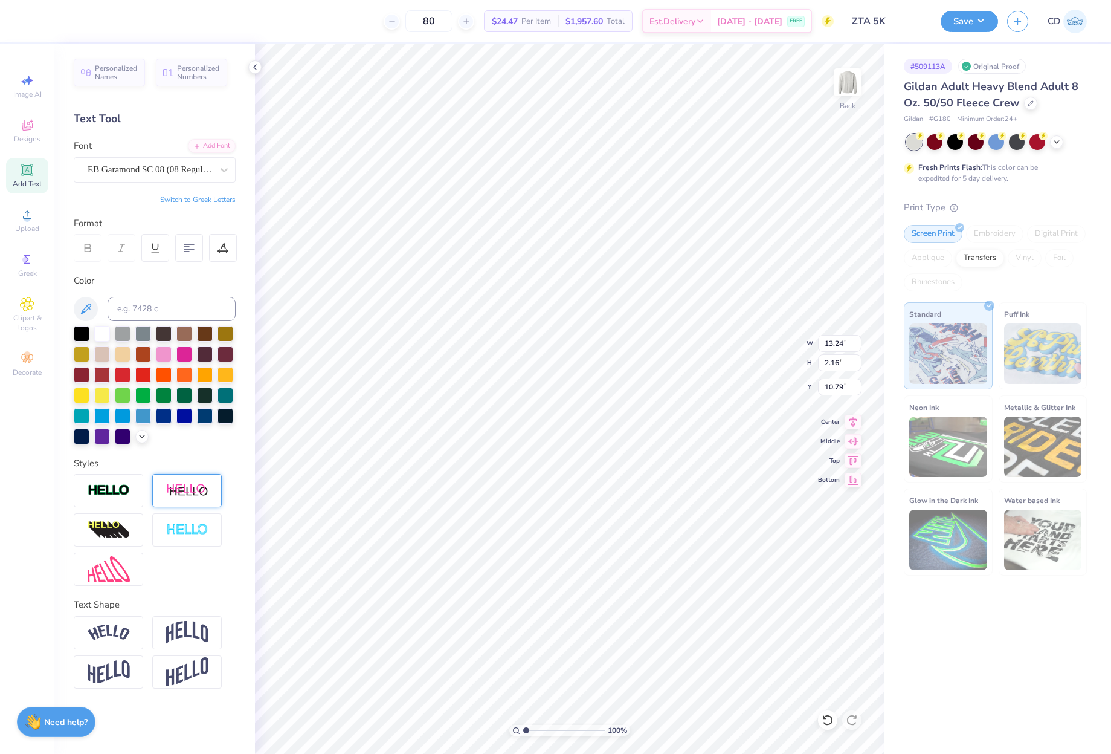
type input "15.15"
type input "1.36"
type input "11.19"
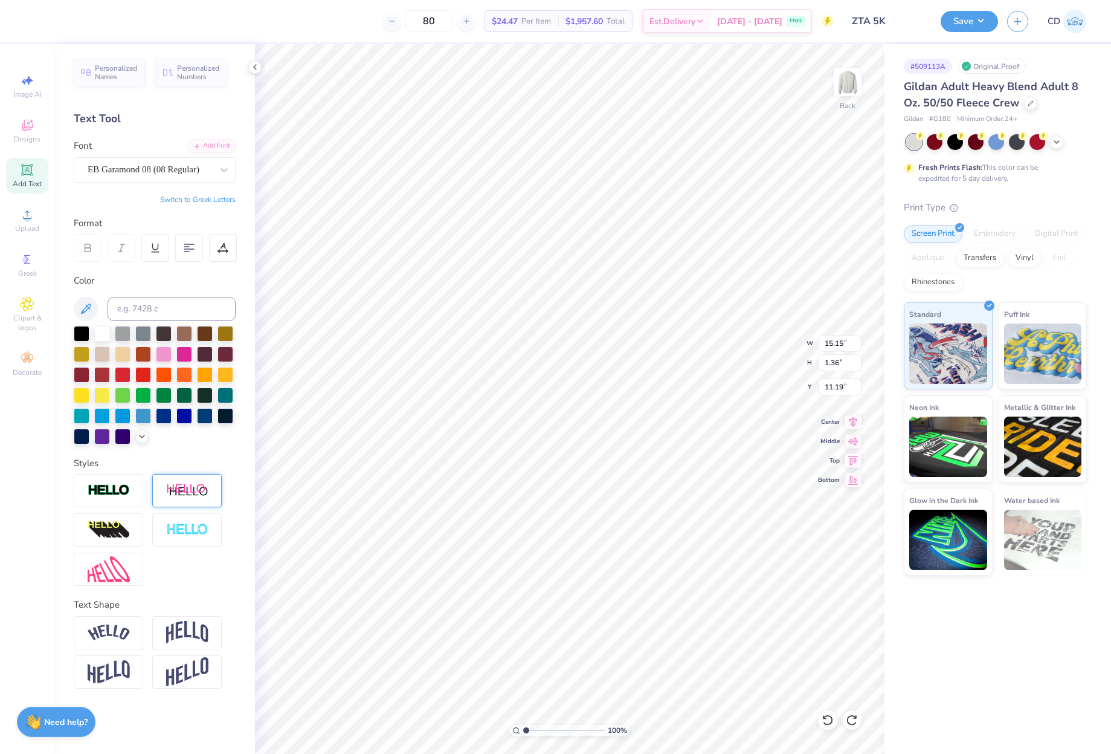
type input "13.24"
type input "2.16"
type input "10.79"
click at [215, 169] on div at bounding box center [224, 170] width 22 height 22
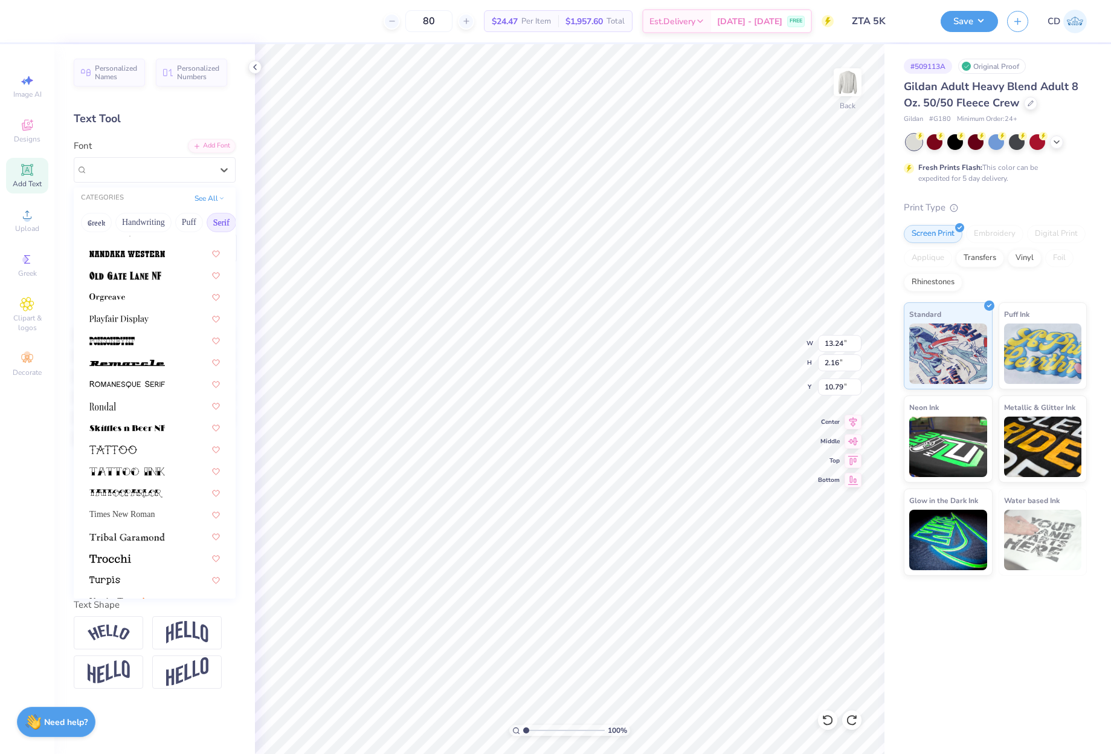
scroll to position [1262, 0]
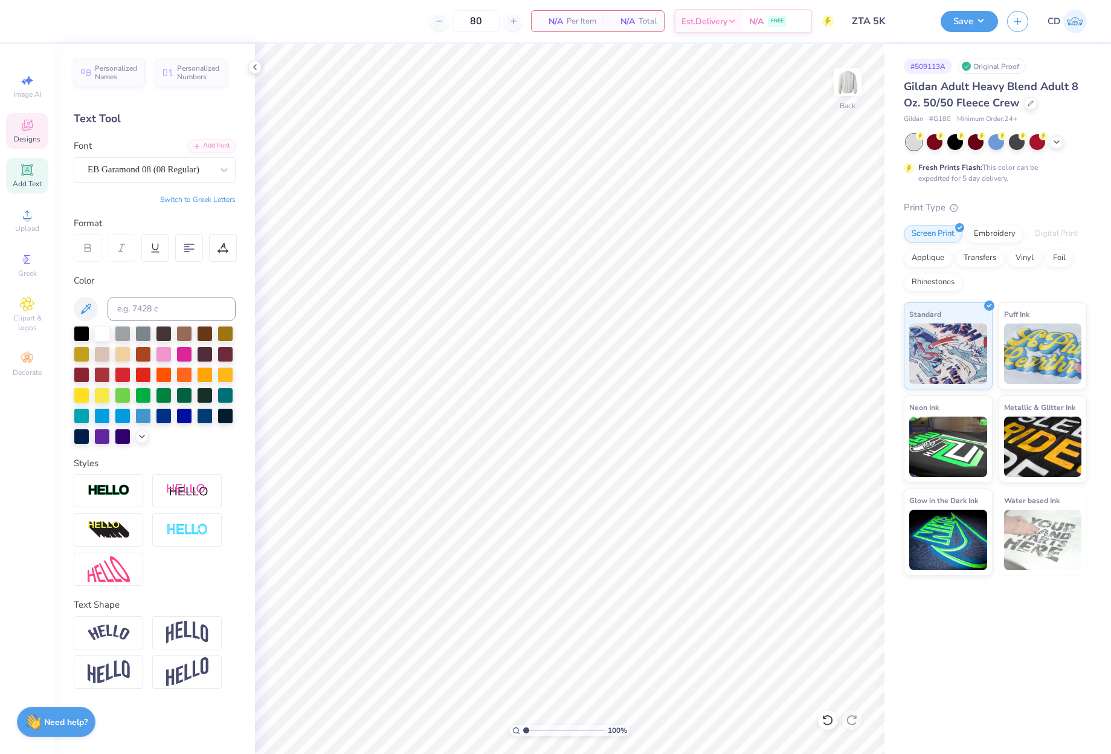
click at [31, 130] on icon at bounding box center [27, 125] width 15 height 15
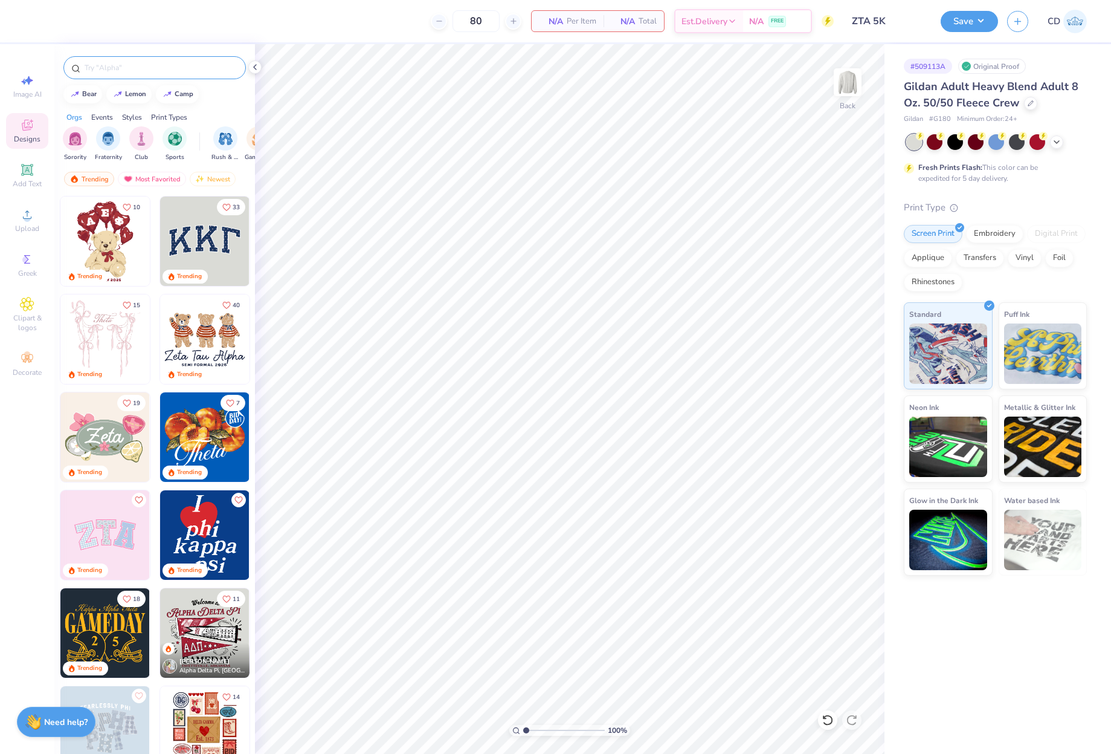
click at [131, 73] on input "text" at bounding box center [160, 68] width 155 height 12
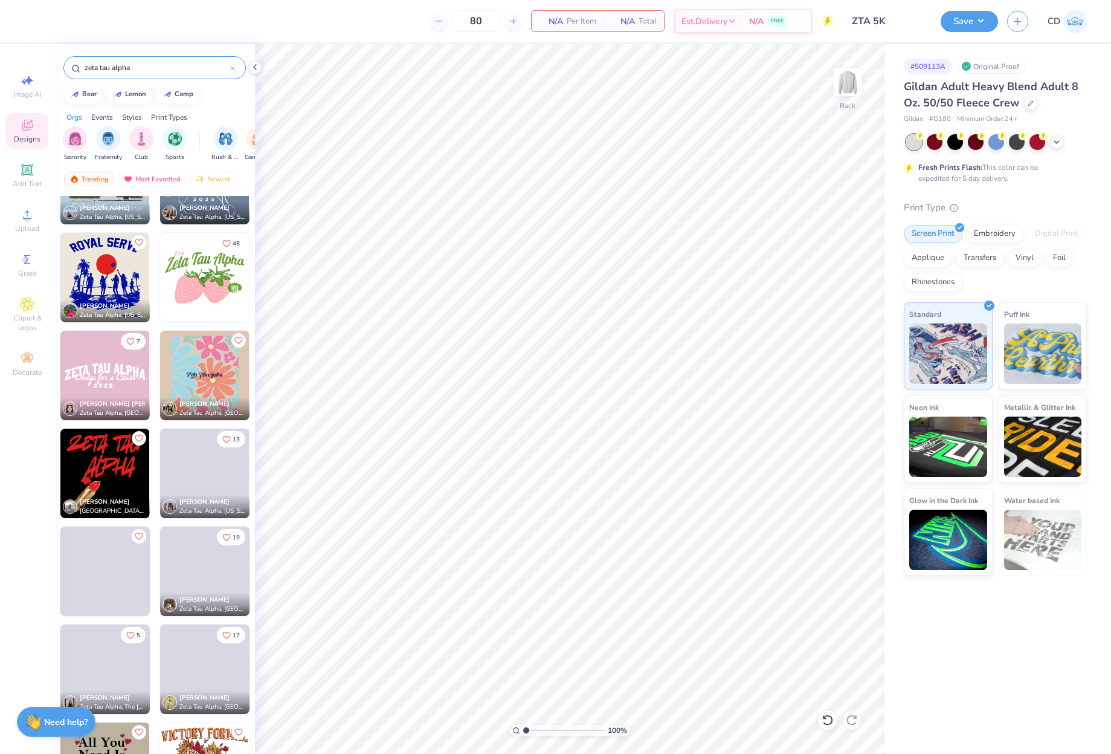
scroll to position [4351, 0]
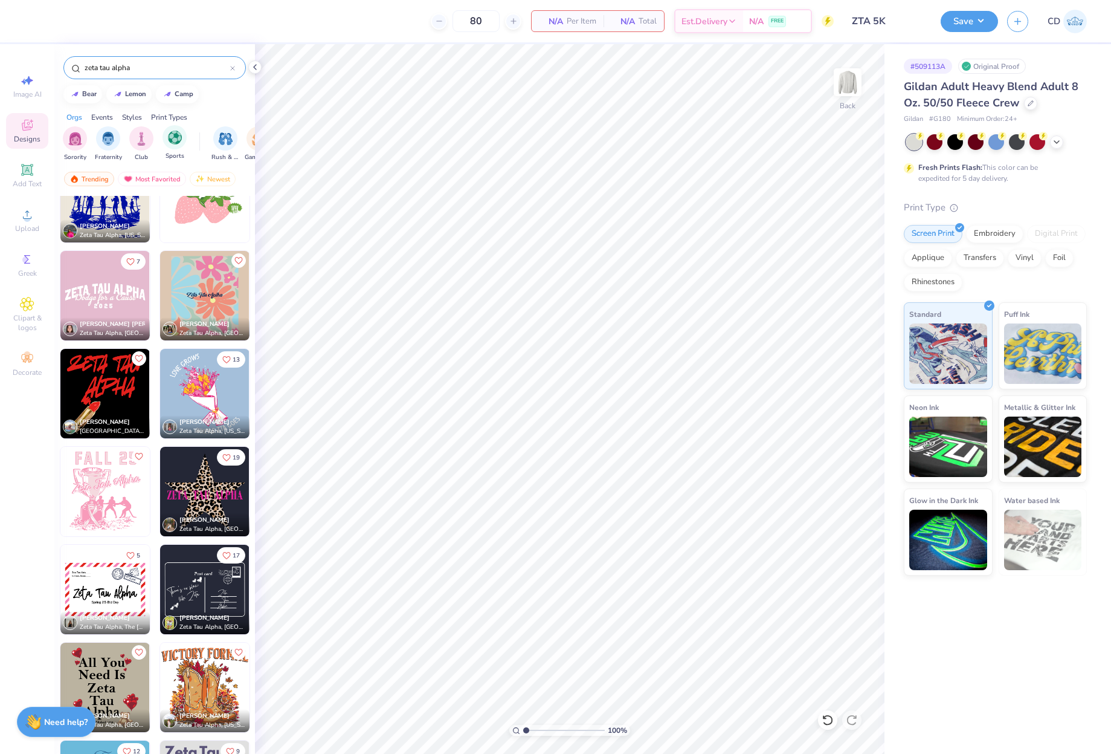
click at [164, 147] on div "Sports" at bounding box center [175, 143] width 24 height 36
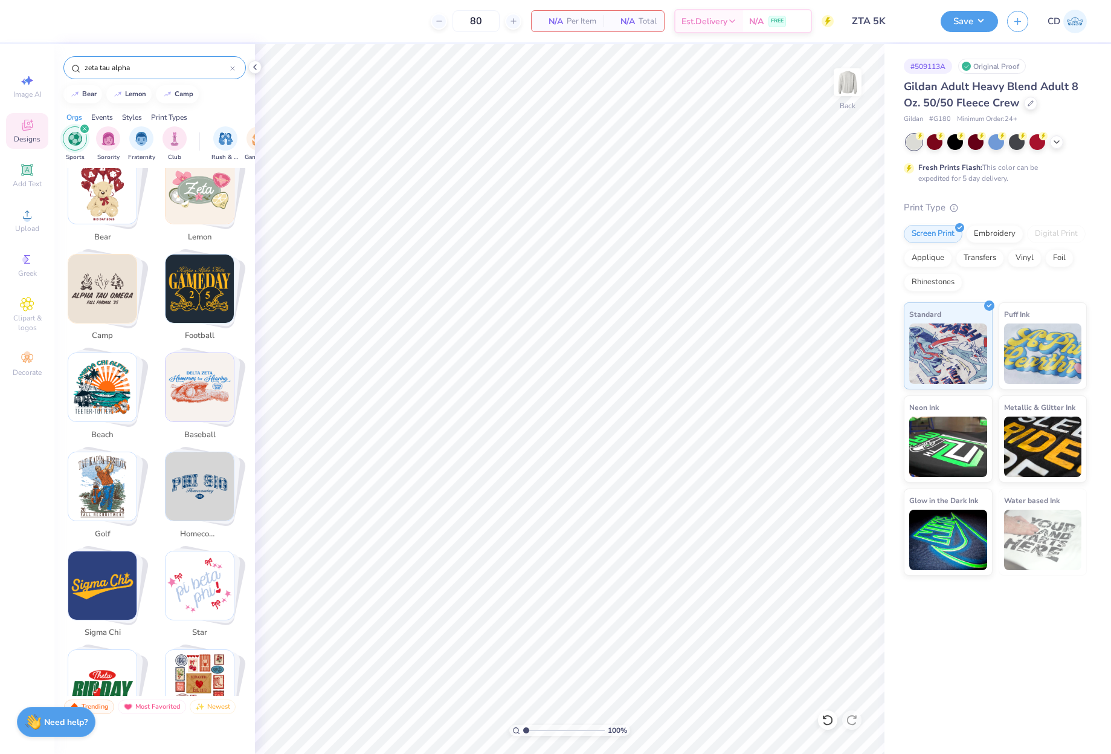
scroll to position [242, 0]
drag, startPoint x: 147, startPoint y: 65, endPoint x: 75, endPoint y: 64, distance: 71.9
click at [75, 64] on div "zeta tau alpha" at bounding box center [154, 67] width 183 height 23
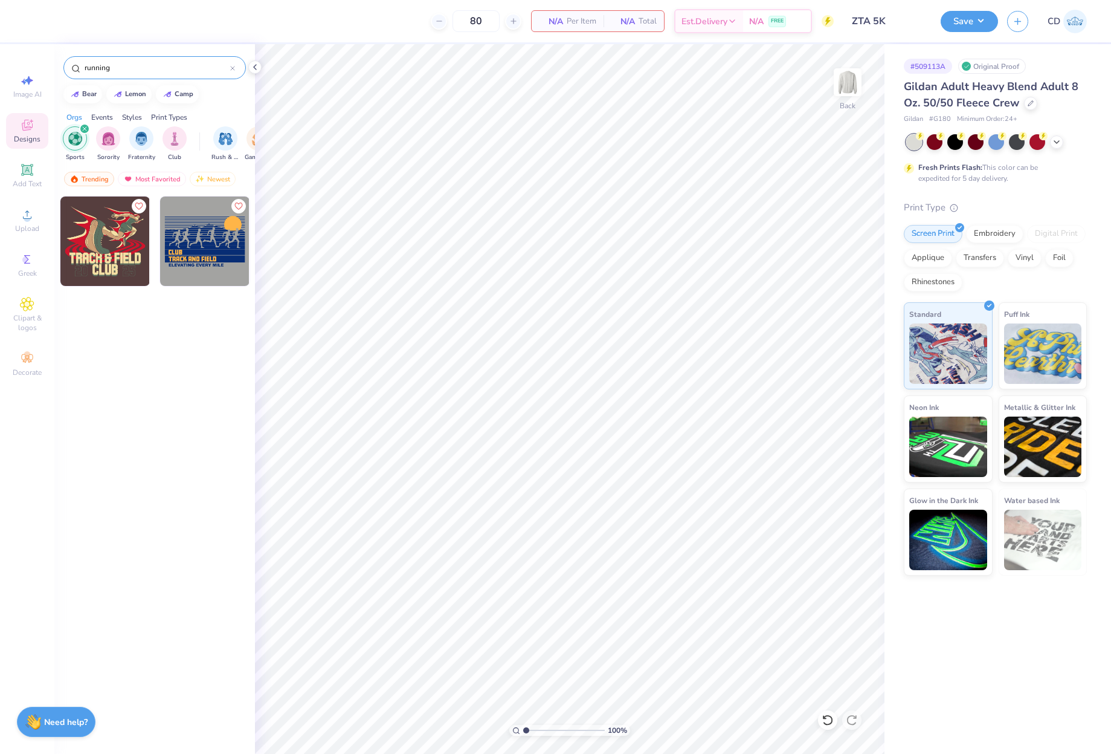
drag, startPoint x: 127, startPoint y: 68, endPoint x: 87, endPoint y: 106, distance: 55.1
click at [71, 65] on div "running" at bounding box center [154, 67] width 183 height 23
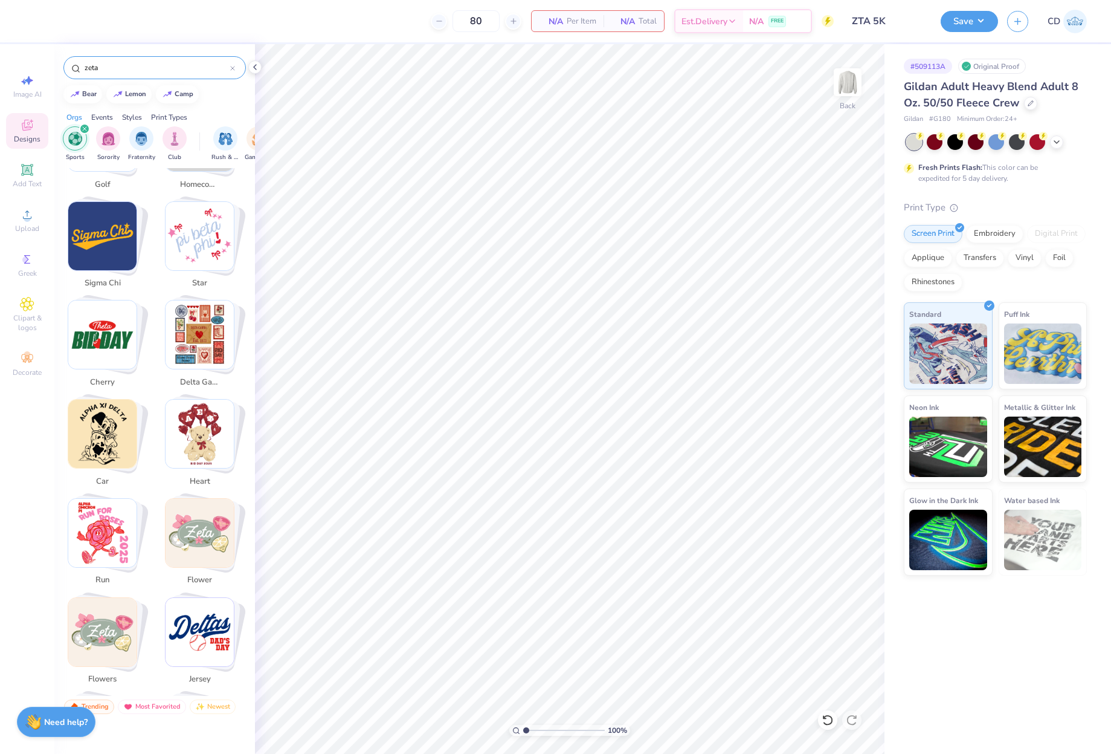
scroll to position [604, 0]
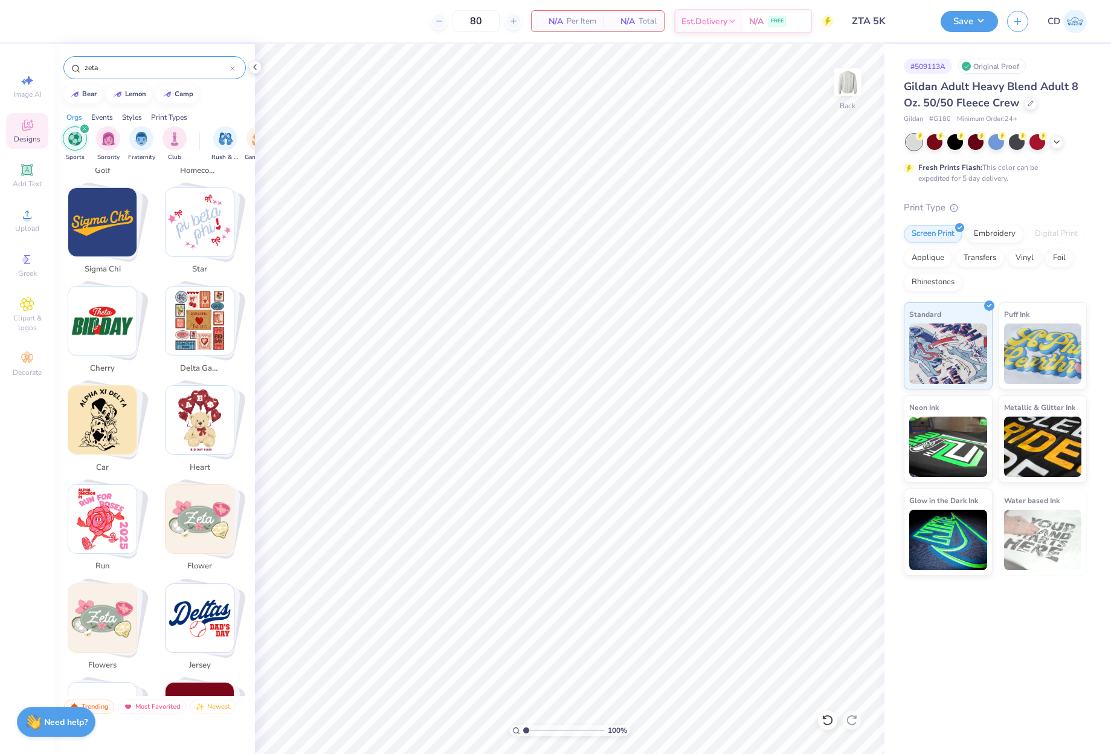
click at [114, 329] on img "Stack Card Button cherry" at bounding box center [102, 320] width 68 height 68
type input "cherry"
click at [109, 314] on img "Stack Card Button cherry" at bounding box center [102, 320] width 68 height 68
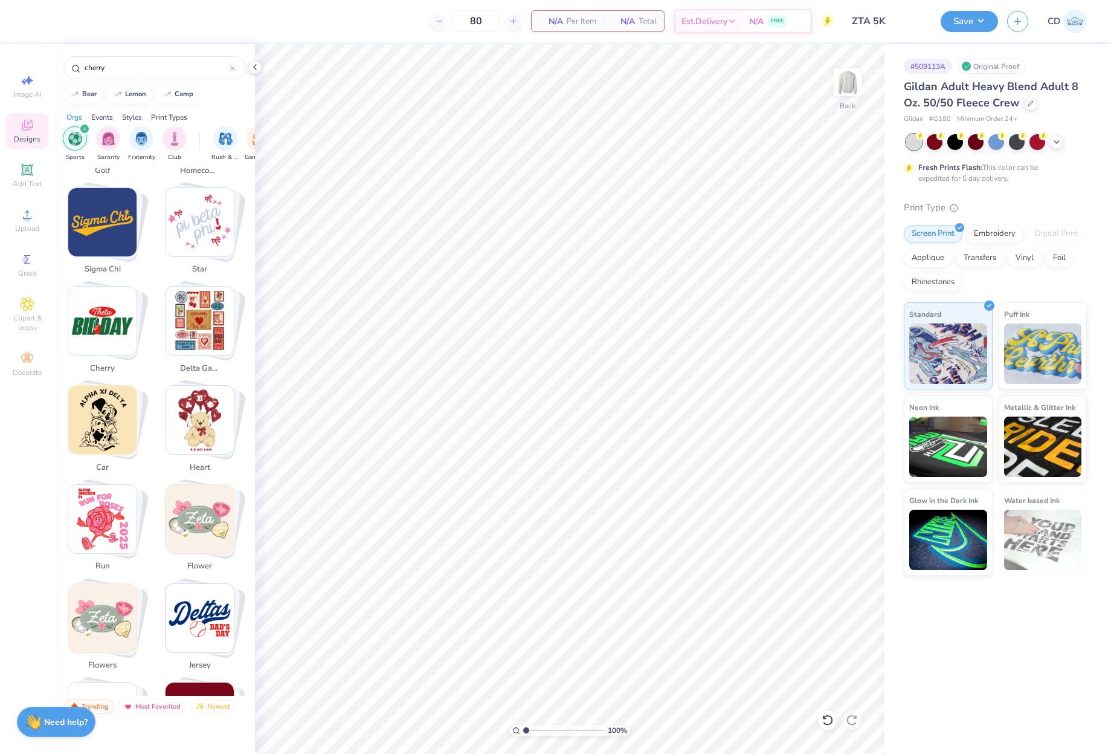
click at [109, 314] on img "Stack Card Button cherry" at bounding box center [102, 320] width 68 height 68
click at [84, 125] on div "filter for Sports" at bounding box center [84, 128] width 11 height 11
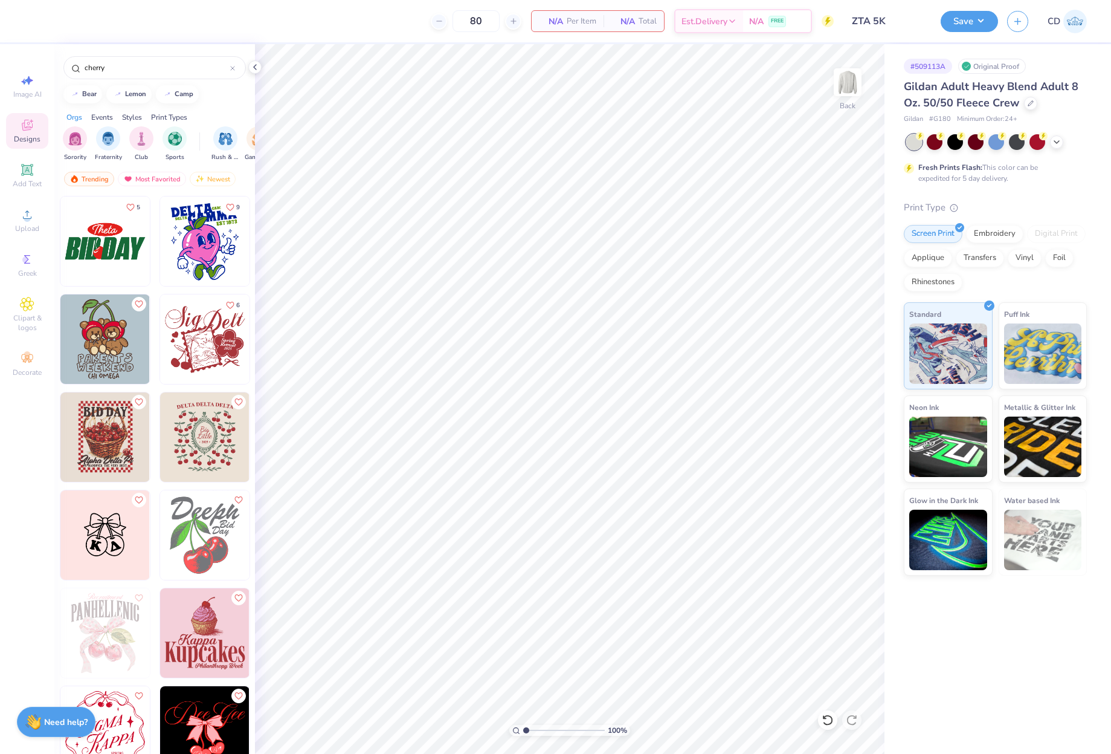
click at [105, 251] on img at bounding box center [104, 240] width 89 height 89
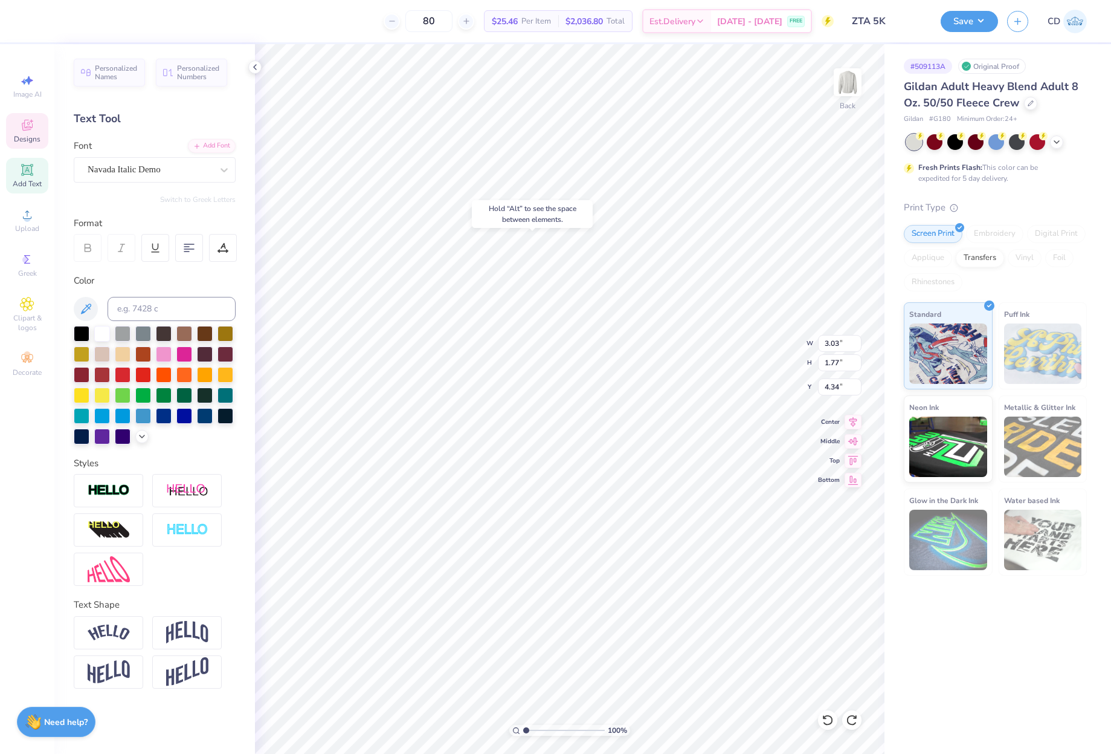
type input "4.56"
drag, startPoint x: 526, startPoint y: 729, endPoint x: 538, endPoint y: 721, distance: 14.4
click at [538, 725] on input "range" at bounding box center [564, 730] width 82 height 11
drag, startPoint x: 536, startPoint y: 729, endPoint x: 504, endPoint y: 728, distance: 32.0
type input "1"
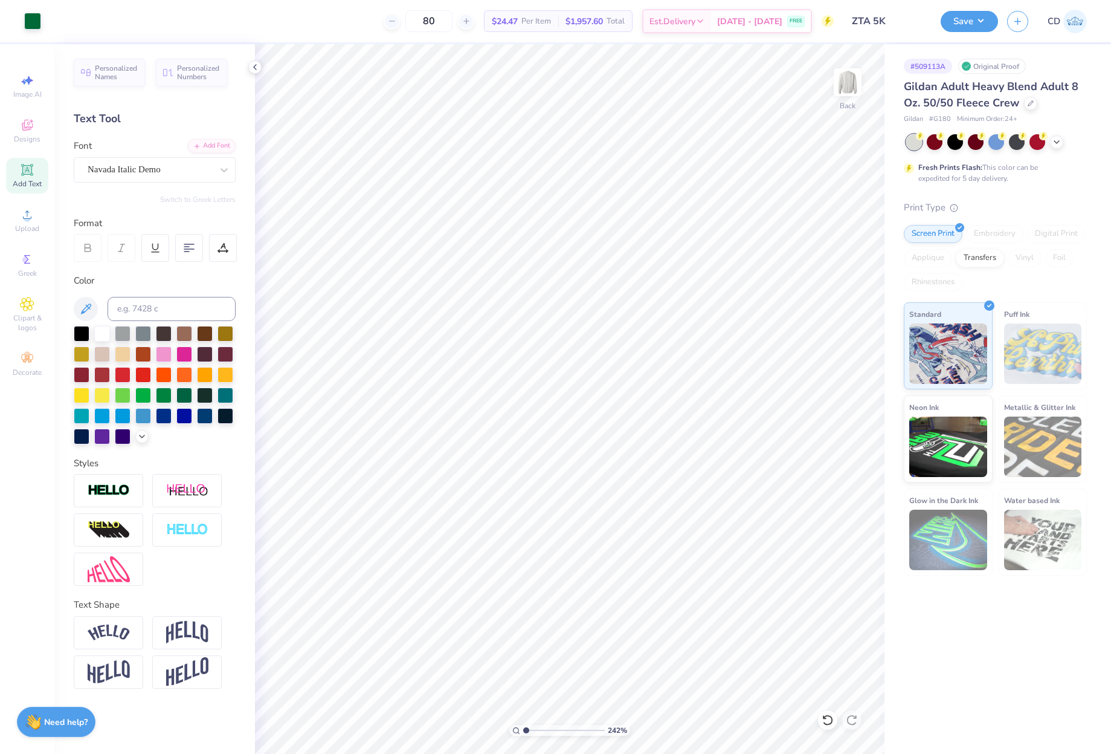
click at [523, 728] on input "range" at bounding box center [564, 730] width 82 height 11
type input "3.74"
type textarea "ZETA TAU ALPHA"
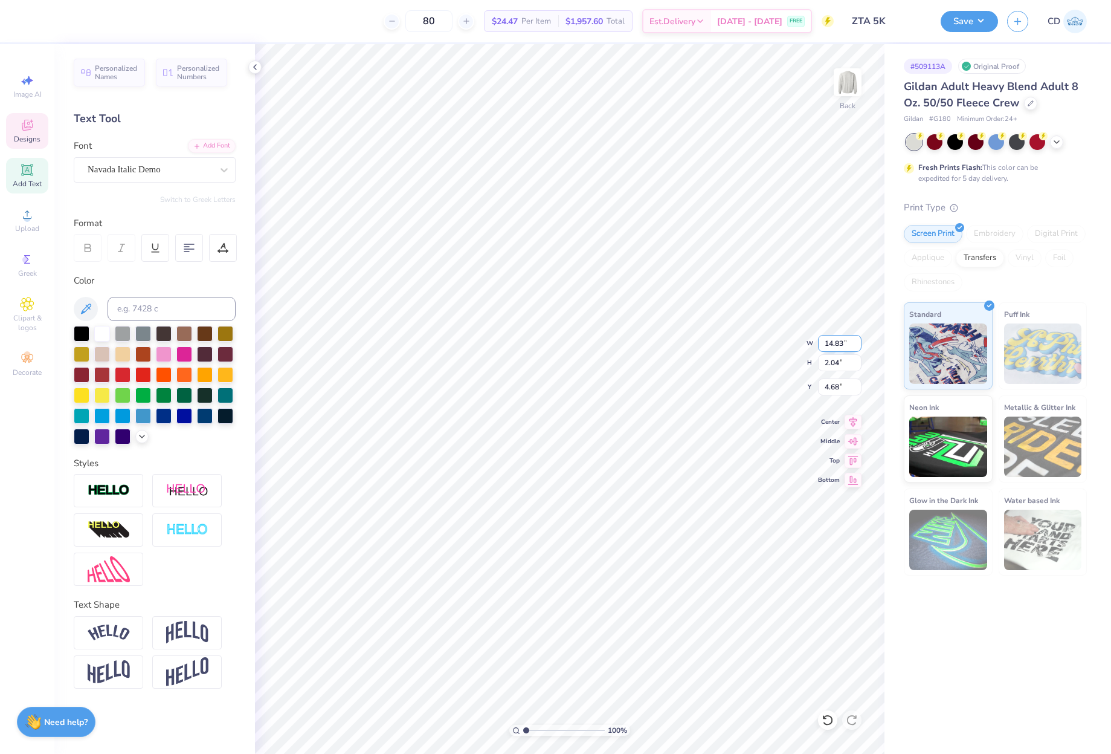
drag, startPoint x: 823, startPoint y: 345, endPoint x: 850, endPoint y: 347, distance: 27.3
click at [850, 347] on input "14.83" at bounding box center [840, 343] width 44 height 17
type input "11.00"
type input "1.51"
drag, startPoint x: 830, startPoint y: 384, endPoint x: 843, endPoint y: 385, distance: 13.3
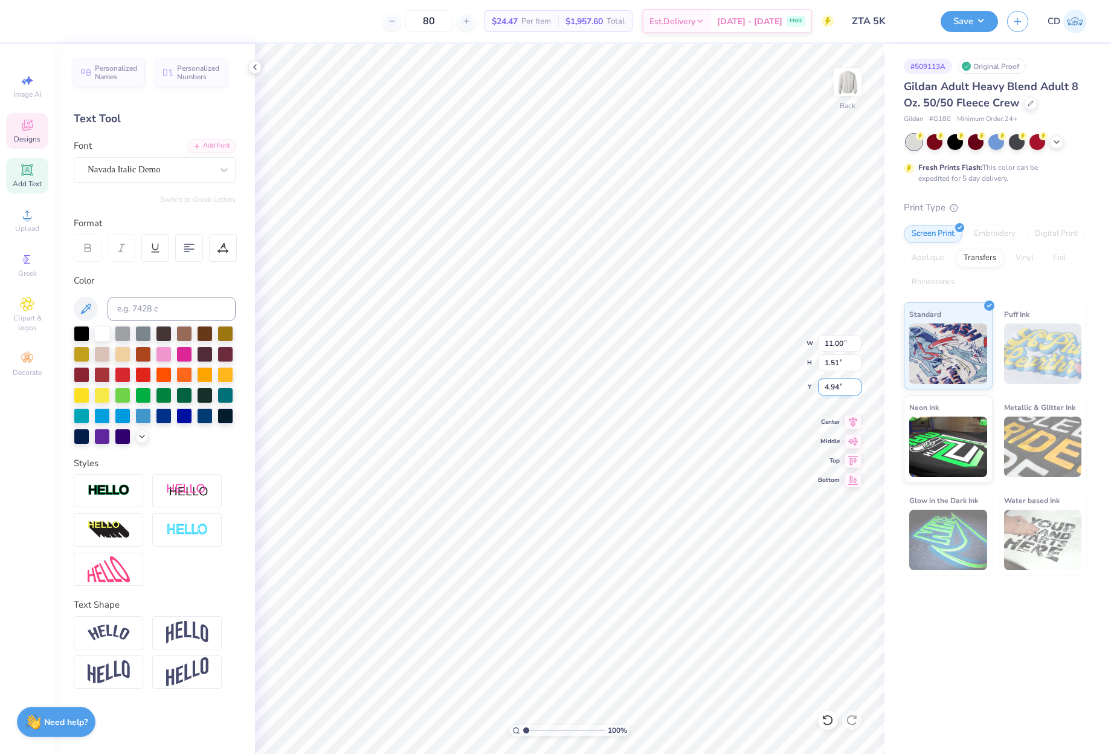
click at [843, 385] on input "4.94" at bounding box center [840, 386] width 44 height 17
type input "3.00"
click at [674, 344] on li "Duplicate" at bounding box center [689, 345] width 95 height 24
type input "4.90"
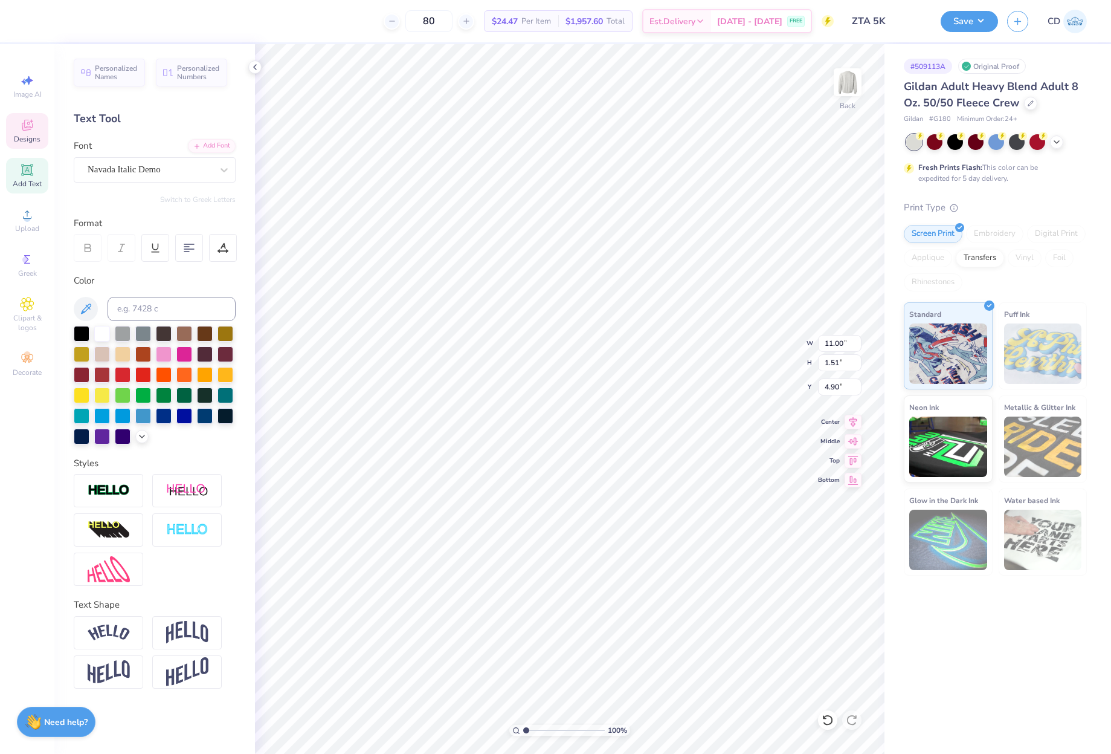
scroll to position [10, 4]
type textarea "ANNUAL 5k"
type input "5.01"
click at [30, 218] on icon at bounding box center [27, 214] width 8 height 8
type input "4.54"
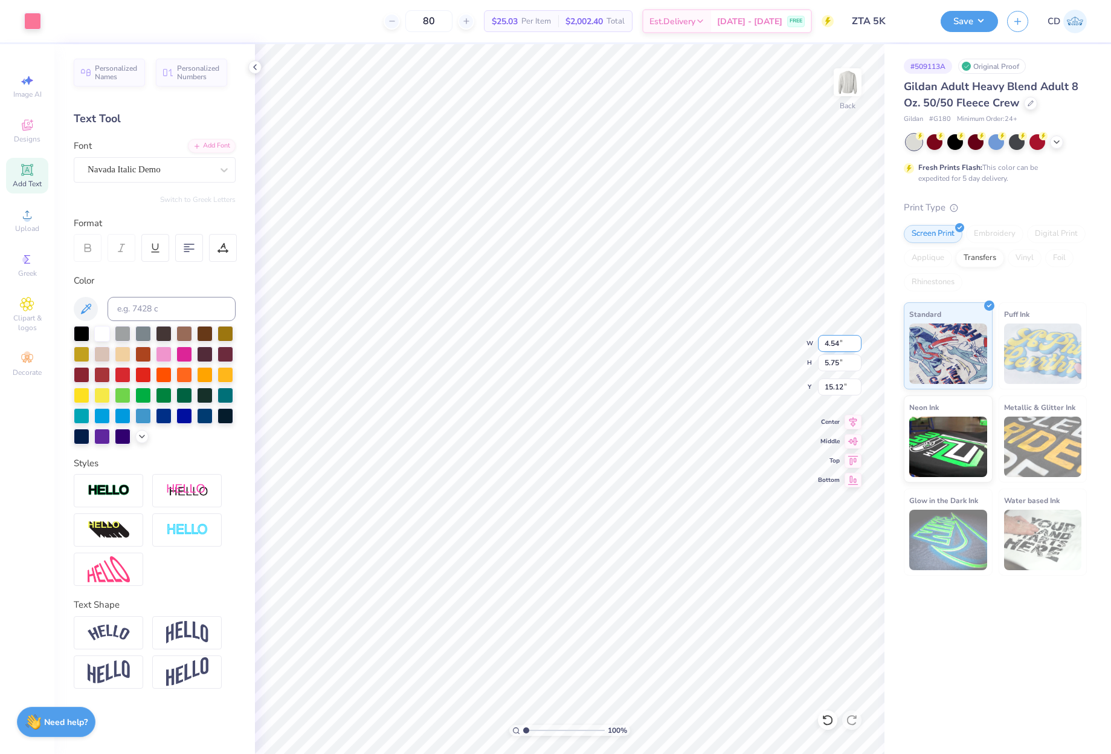
type input "5.75"
type input "4.34"
type input "2.34"
type input "2.96"
type input "5.01"
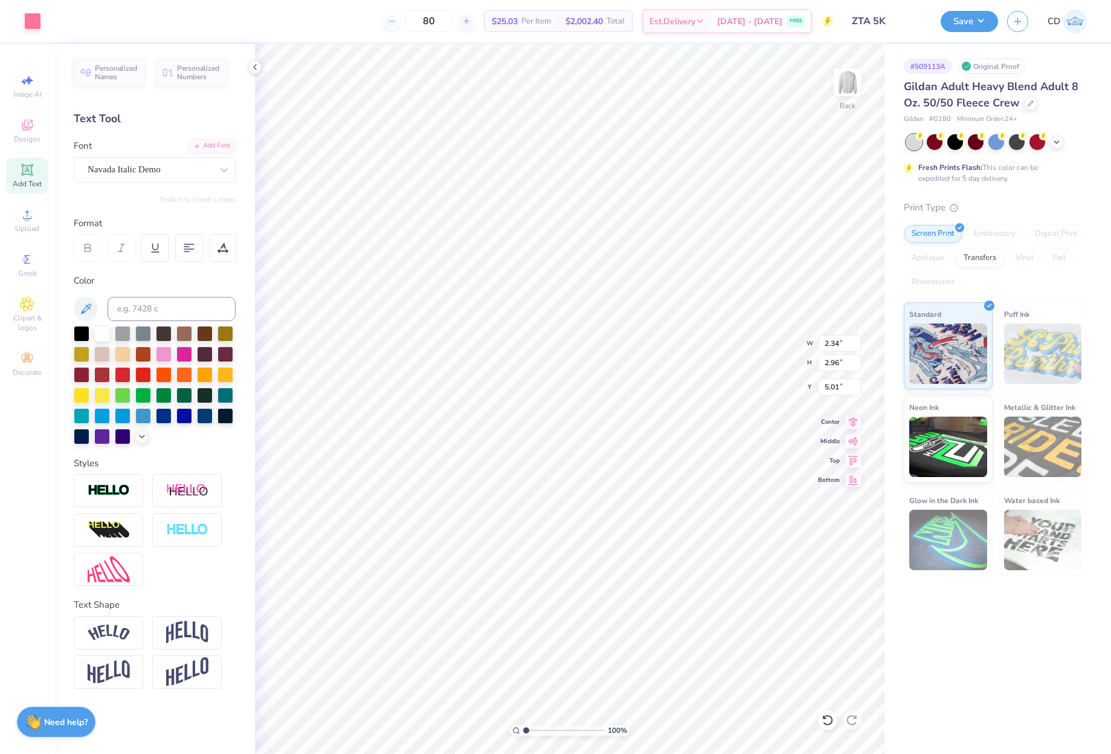
type input "2.42"
type input "3.07"
type input "4.99"
click at [167, 354] on div at bounding box center [164, 353] width 16 height 16
click at [22, 224] on span "Upload" at bounding box center [27, 229] width 24 height 10
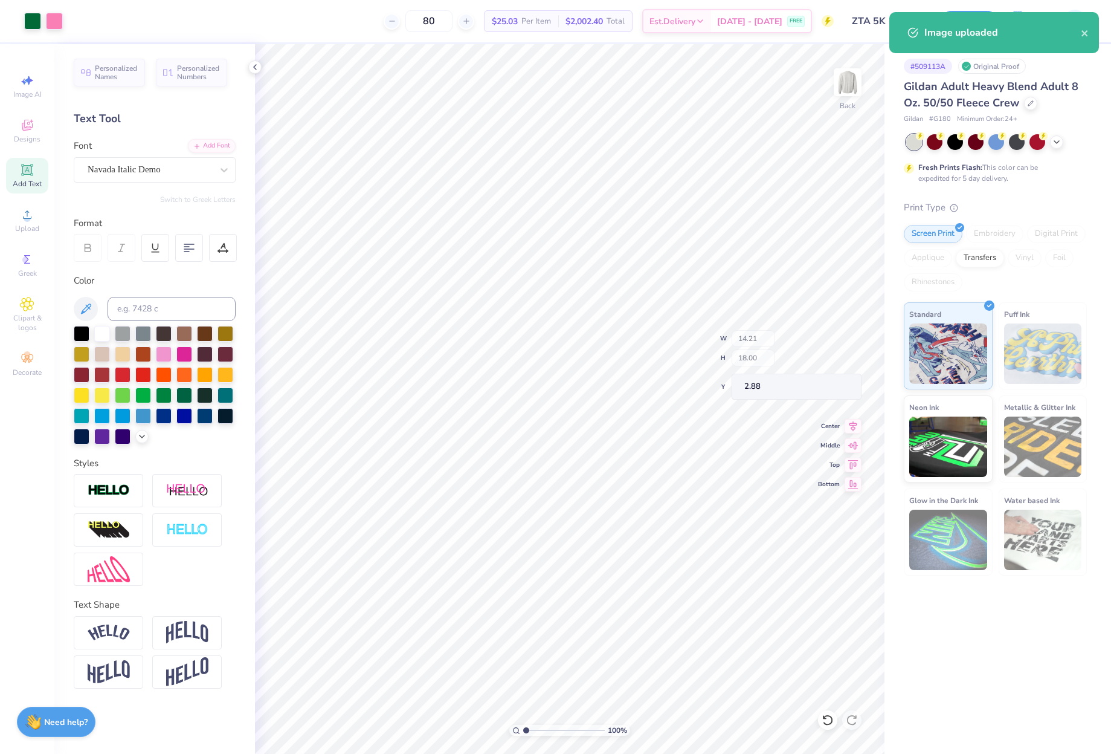
type input "4.75"
type input "6.01"
type input "14.86"
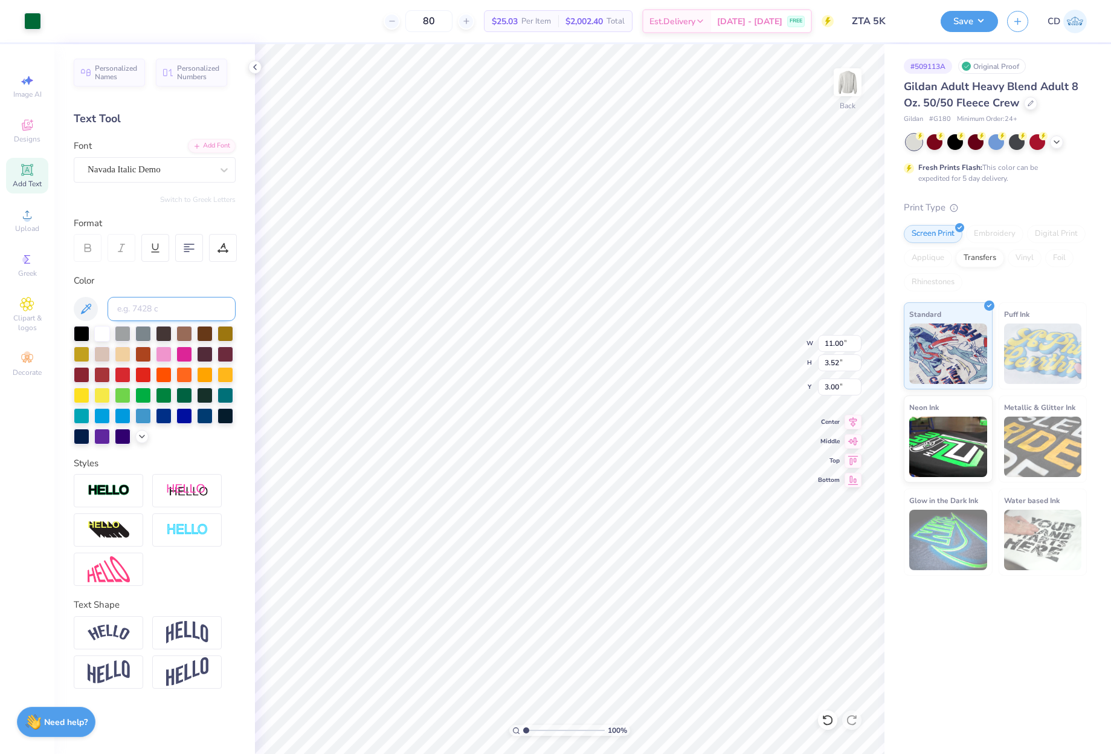
click at [173, 314] on input at bounding box center [172, 309] width 128 height 24
type input "211"
click at [166, 310] on input at bounding box center [172, 309] width 128 height 24
type input "211"
type input "4.87"
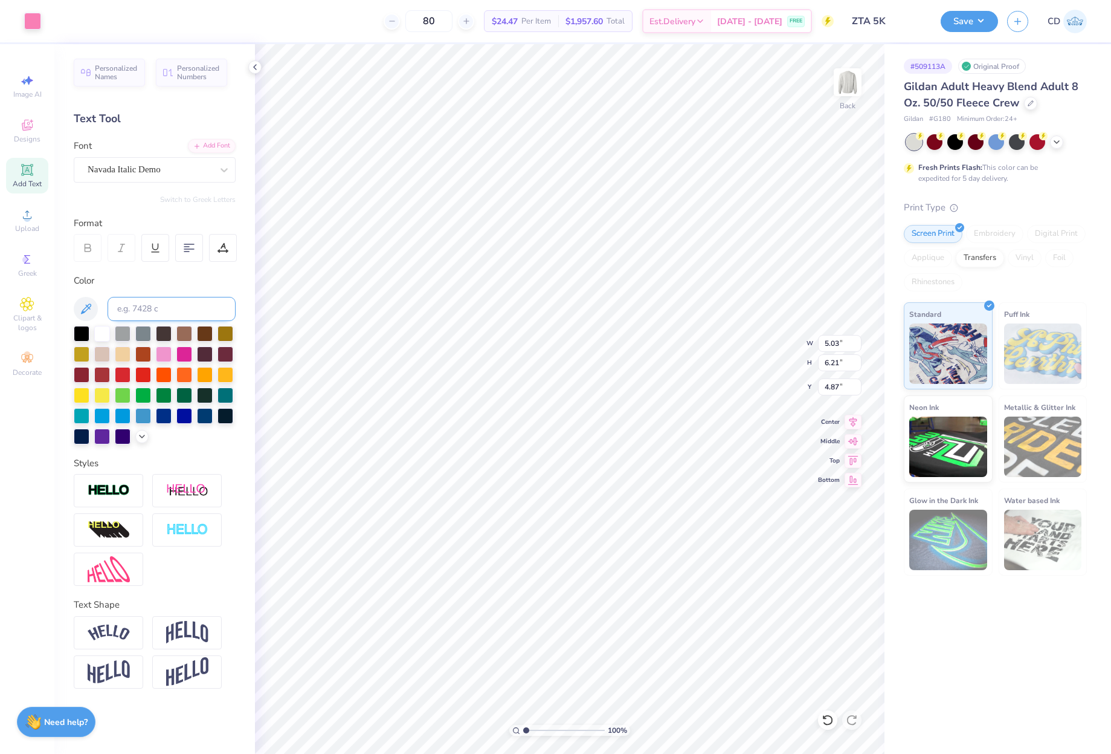
type input "5.03"
type input "6.21"
type input "4.97"
type input "2.08"
type input "2.57"
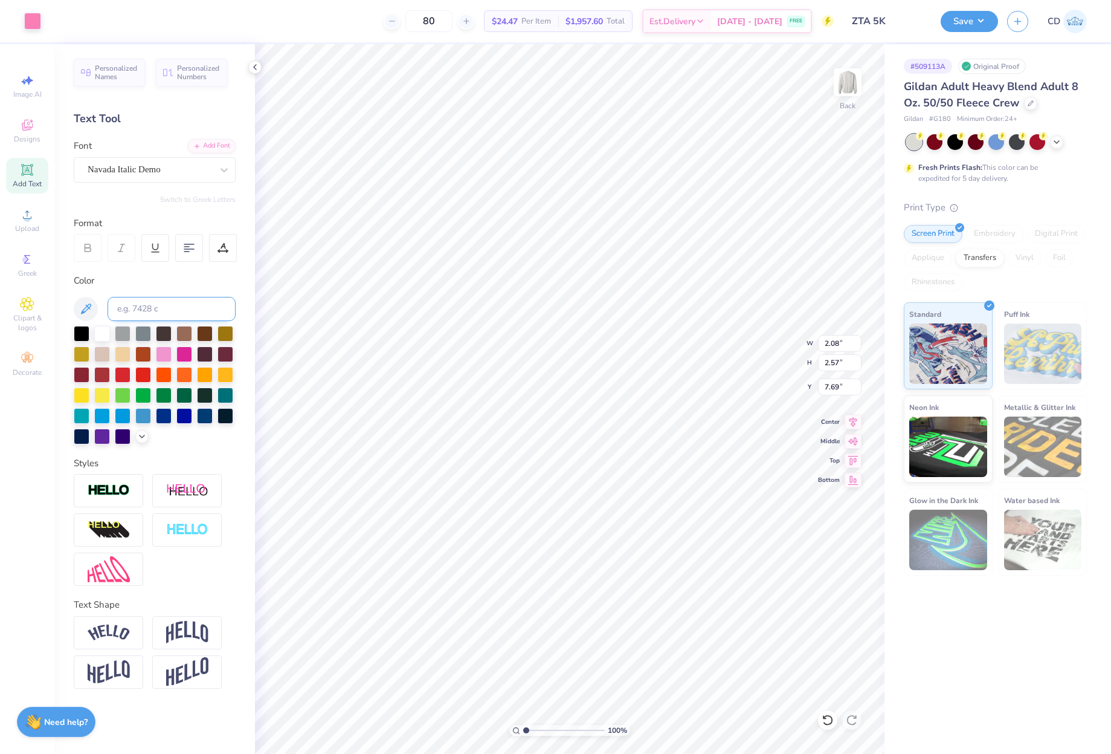
type input "5.23"
type input "2.46"
type input "3.03"
type input "5.01"
type input "2.56"
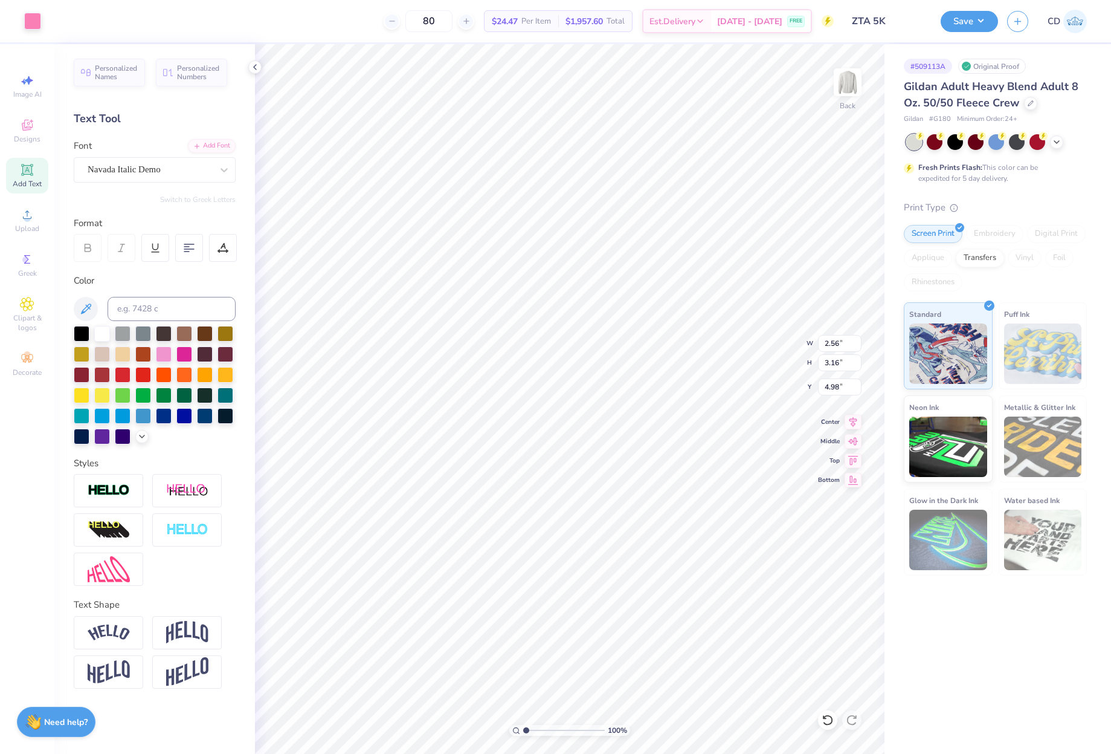
type input "3.16"
type input "4.79"
type input "4.94"
click at [650, 314] on li "Copy" at bounding box center [670, 318] width 95 height 24
click at [845, 88] on img at bounding box center [848, 82] width 48 height 48
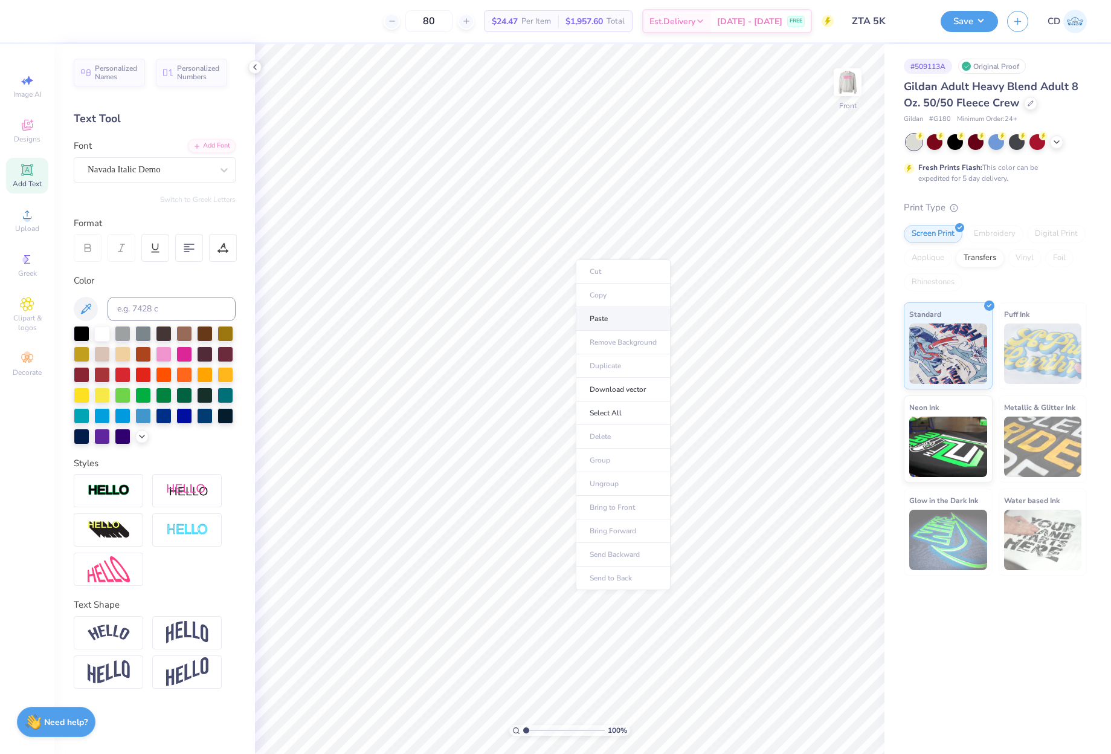
click at [608, 320] on li "Paste" at bounding box center [623, 319] width 95 height 24
type textarea "FOR THE 1 in 8"
drag, startPoint x: 824, startPoint y: 342, endPoint x: 852, endPoint y: 347, distance: 27.6
click at [852, 347] on input "10.89" at bounding box center [840, 343] width 44 height 17
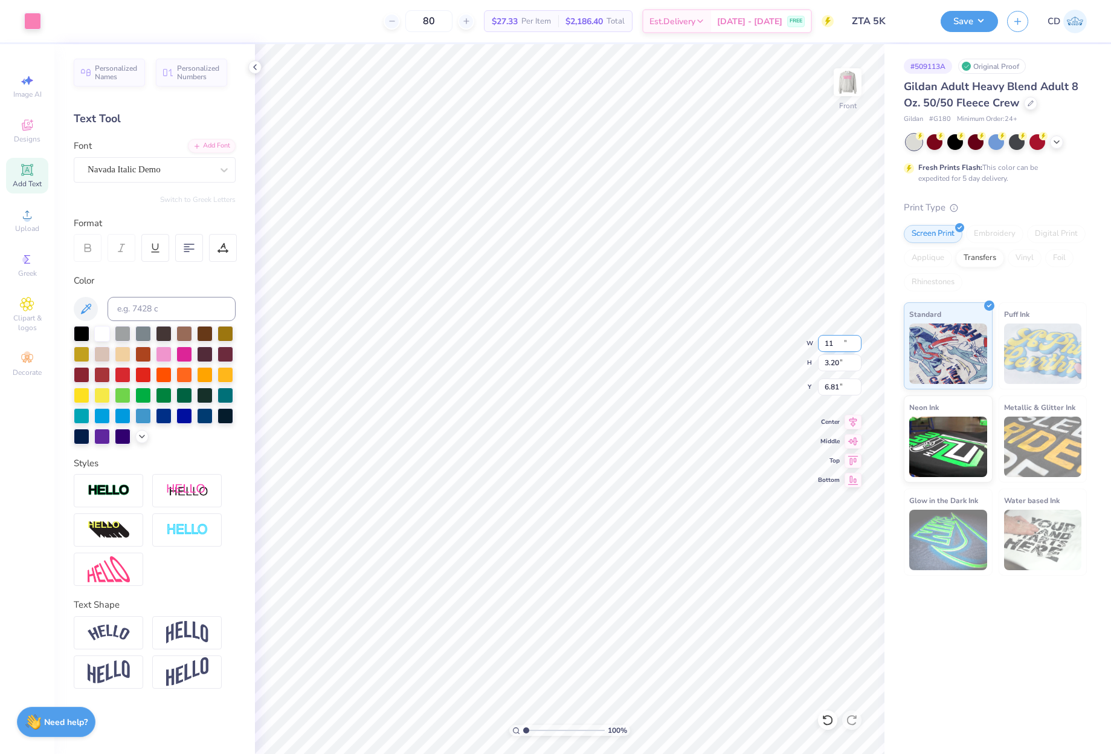
type input "11.00"
type input "3.20"
drag, startPoint x: 820, startPoint y: 384, endPoint x: 847, endPoint y: 388, distance: 27.4
click at [847, 388] on input "6.81" at bounding box center [840, 386] width 44 height 17
type input "3.00"
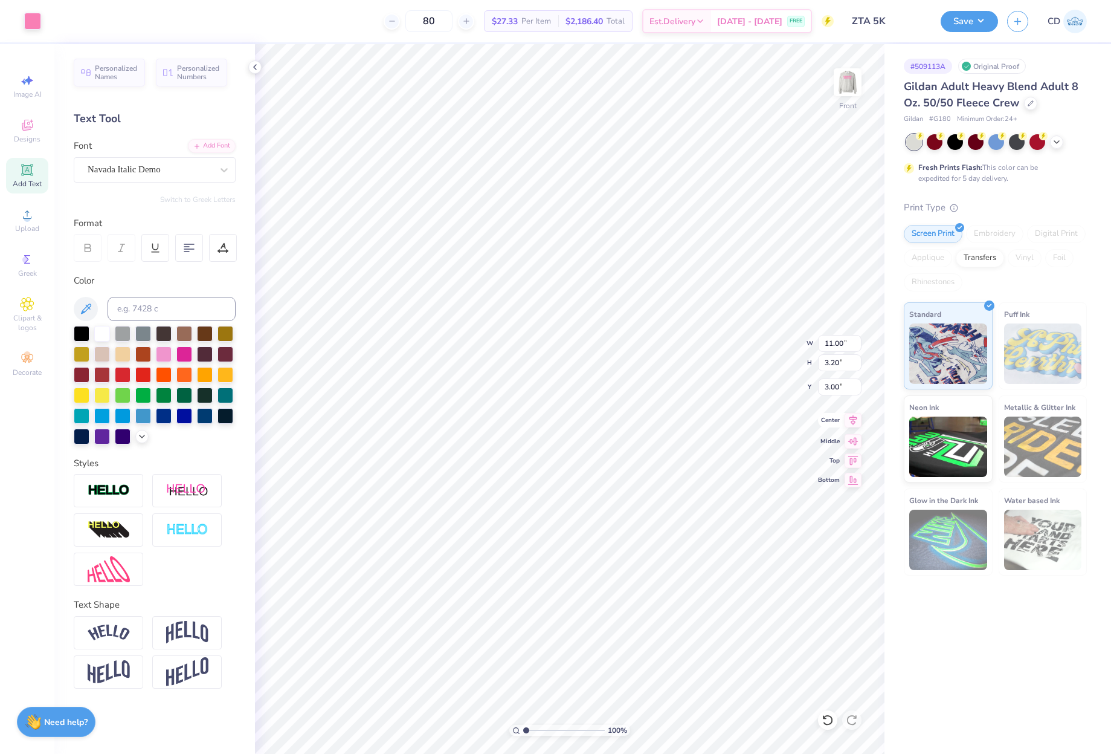
click at [855, 424] on icon at bounding box center [853, 420] width 17 height 15
click at [853, 85] on img at bounding box center [848, 82] width 48 height 48
click at [968, 25] on button "Save" at bounding box center [969, 21] width 57 height 21
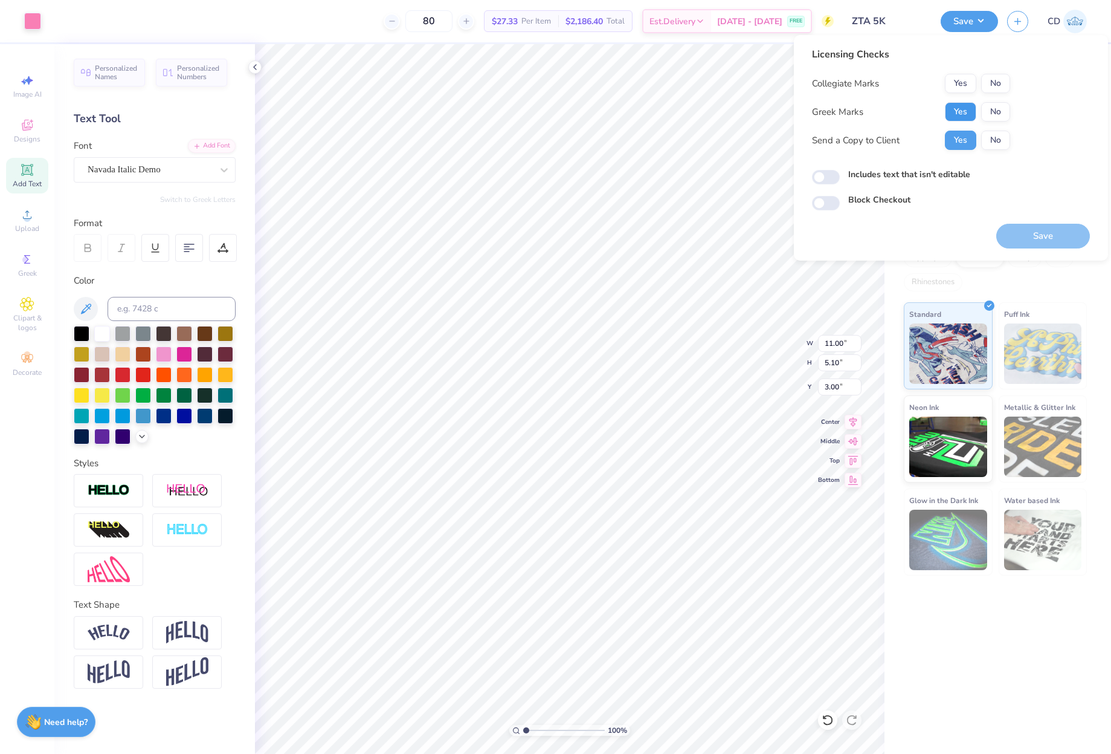
click at [963, 116] on button "Yes" at bounding box center [960, 111] width 31 height 19
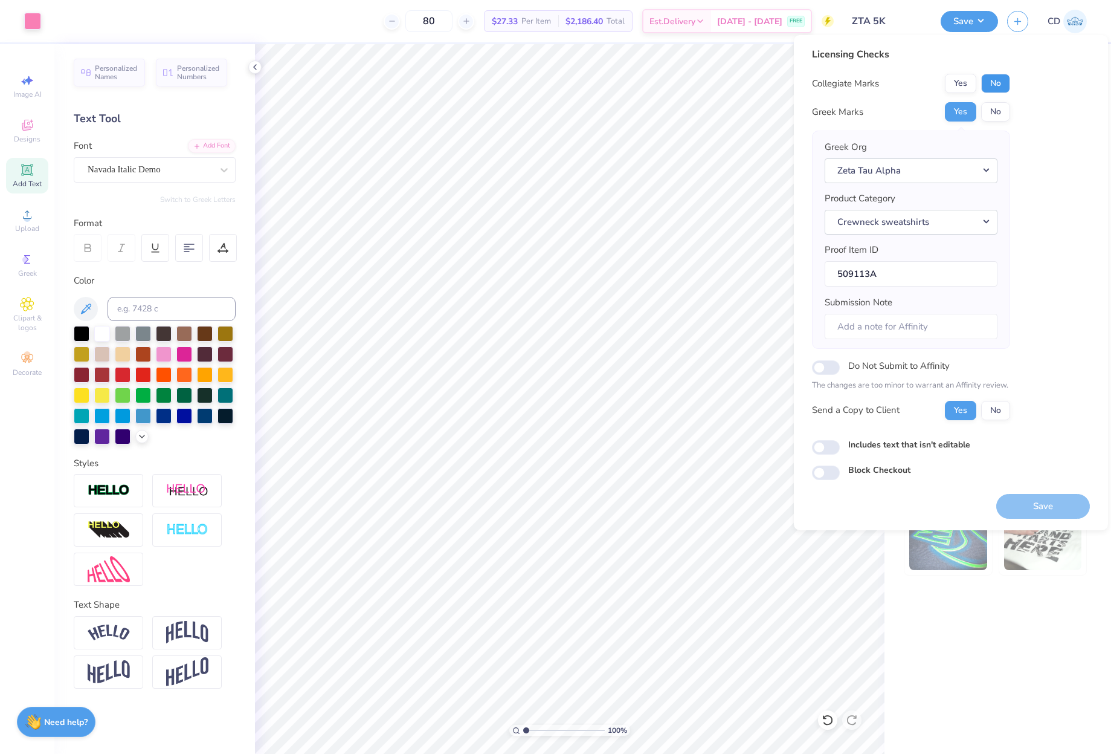
click at [992, 76] on button "No" at bounding box center [995, 83] width 29 height 19
click at [1033, 502] on button "Save" at bounding box center [1044, 506] width 94 height 25
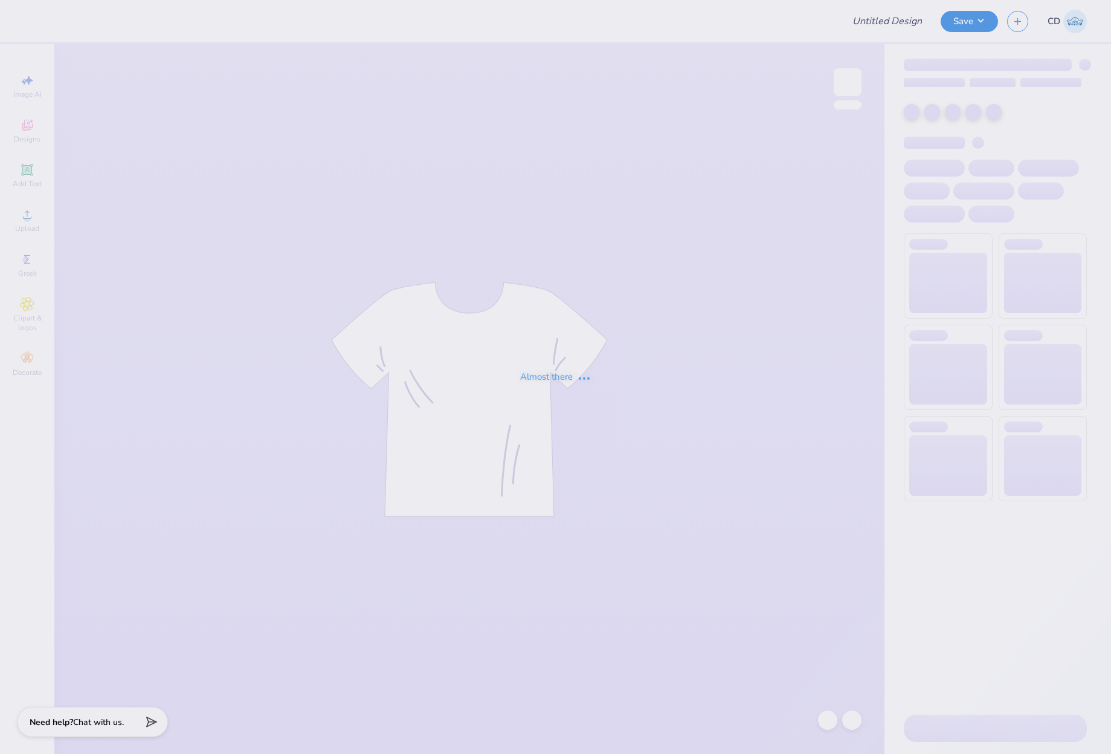
type input "fall panhel"
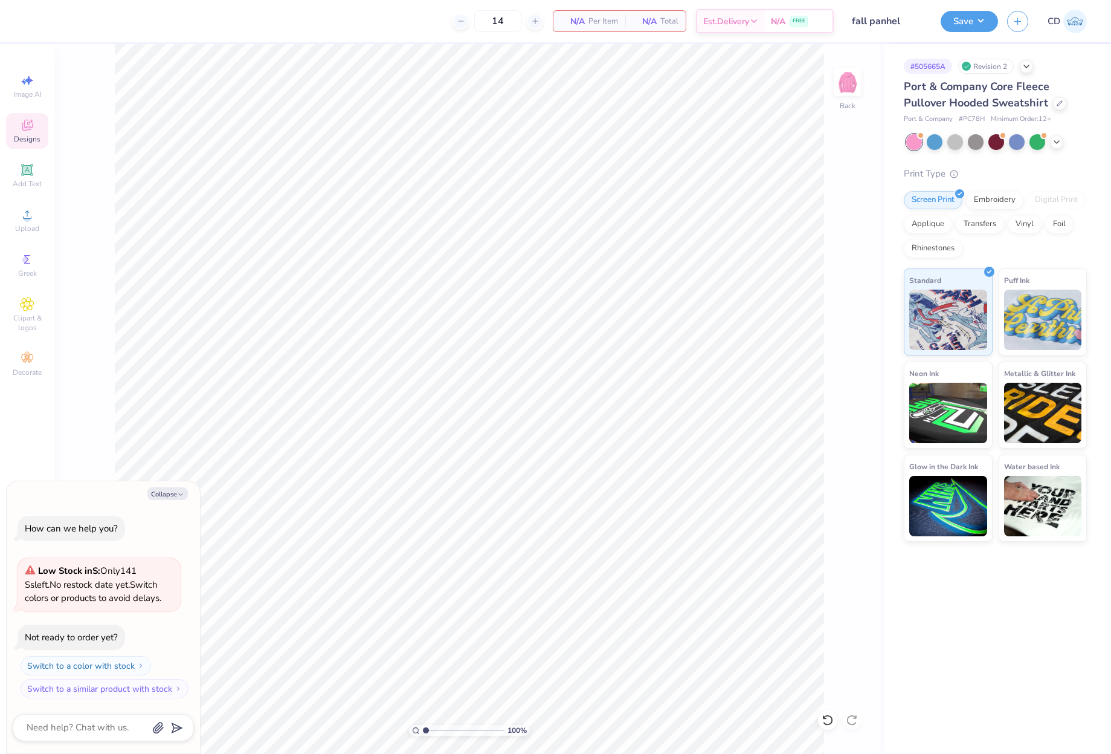
click at [21, 120] on icon at bounding box center [27, 125] width 15 height 15
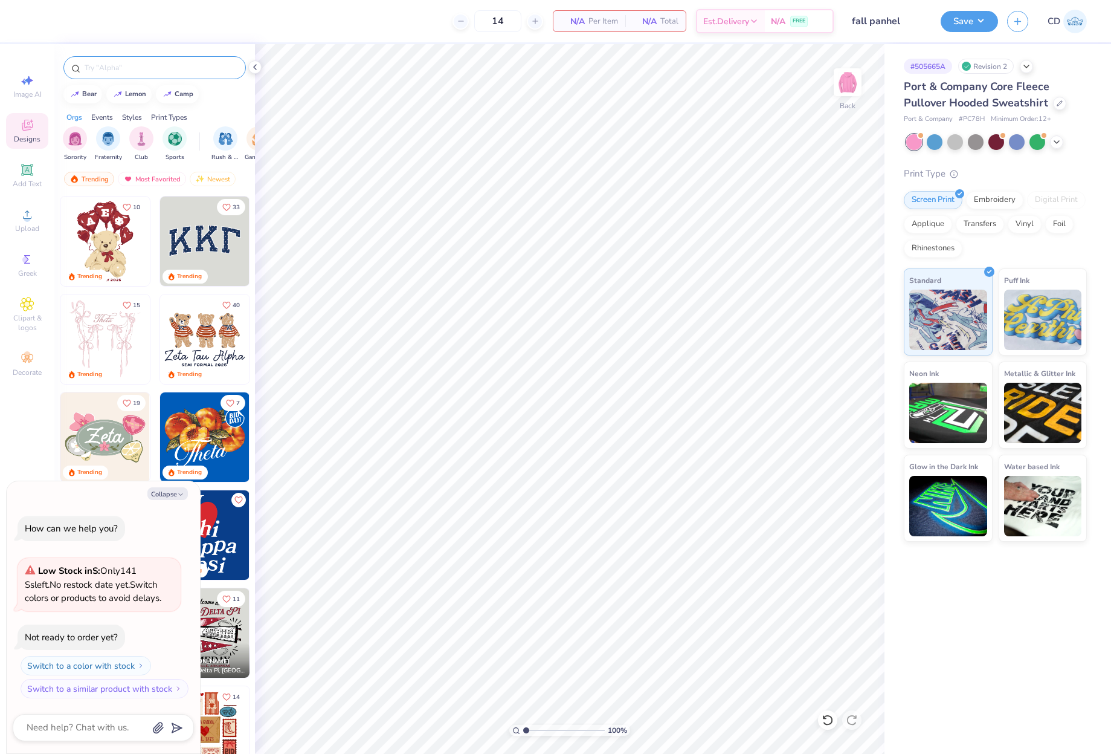
type textarea "x"
click at [157, 71] on input "text" at bounding box center [160, 68] width 155 height 12
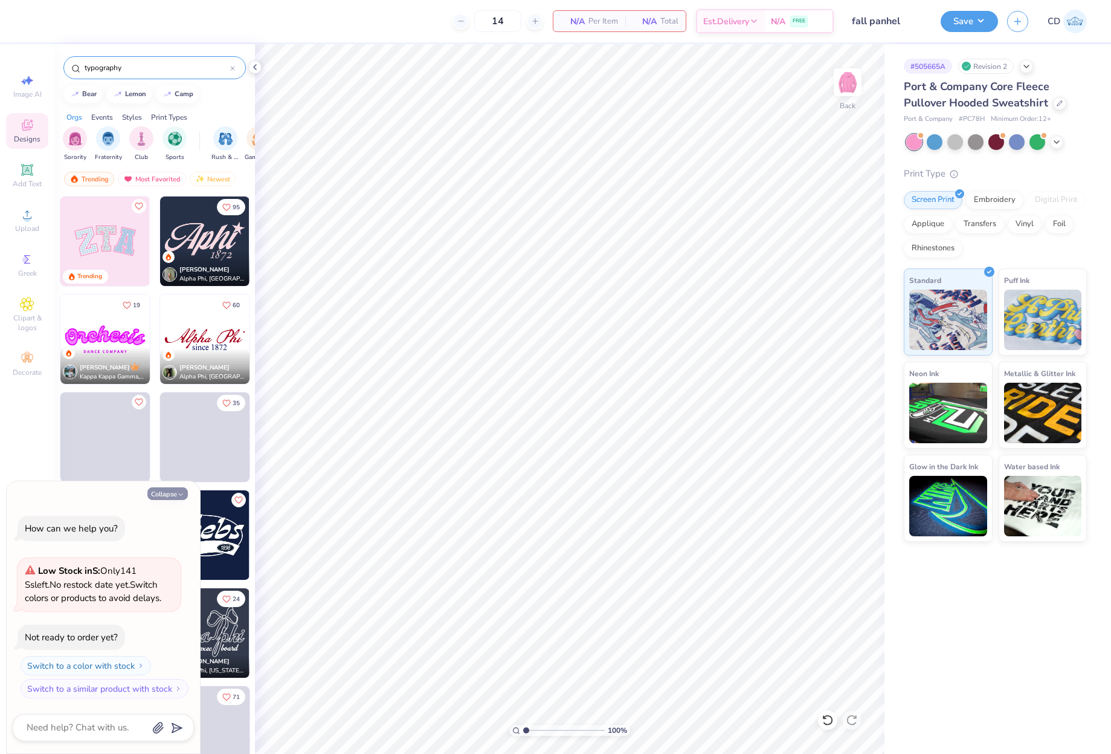
type input "typography"
click at [163, 496] on button "Collapse" at bounding box center [167, 493] width 40 height 13
type textarea "x"
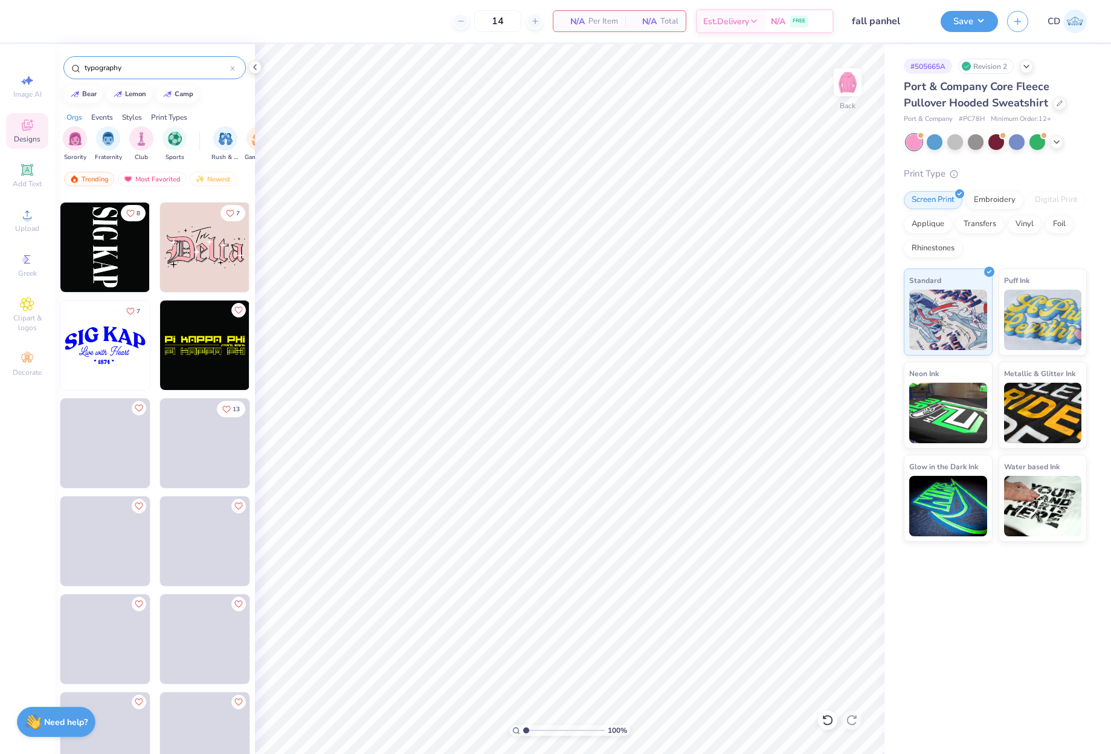
scroll to position [7373, 0]
